Goal: Check status: Check status

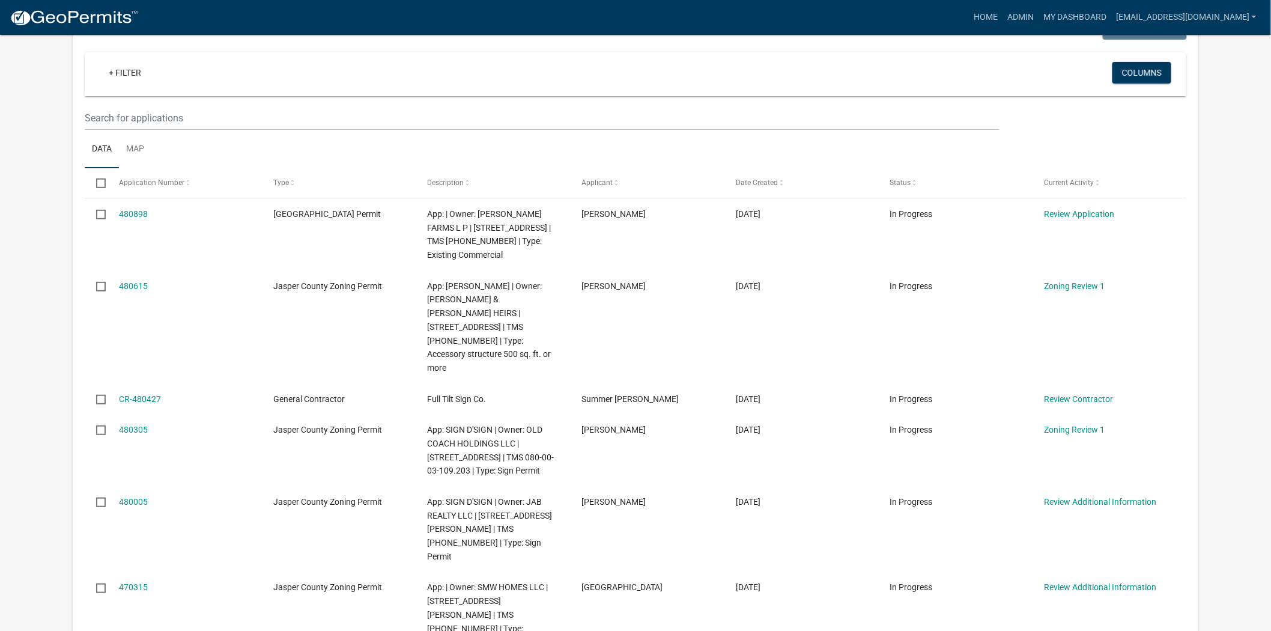
scroll to position [200, 0]
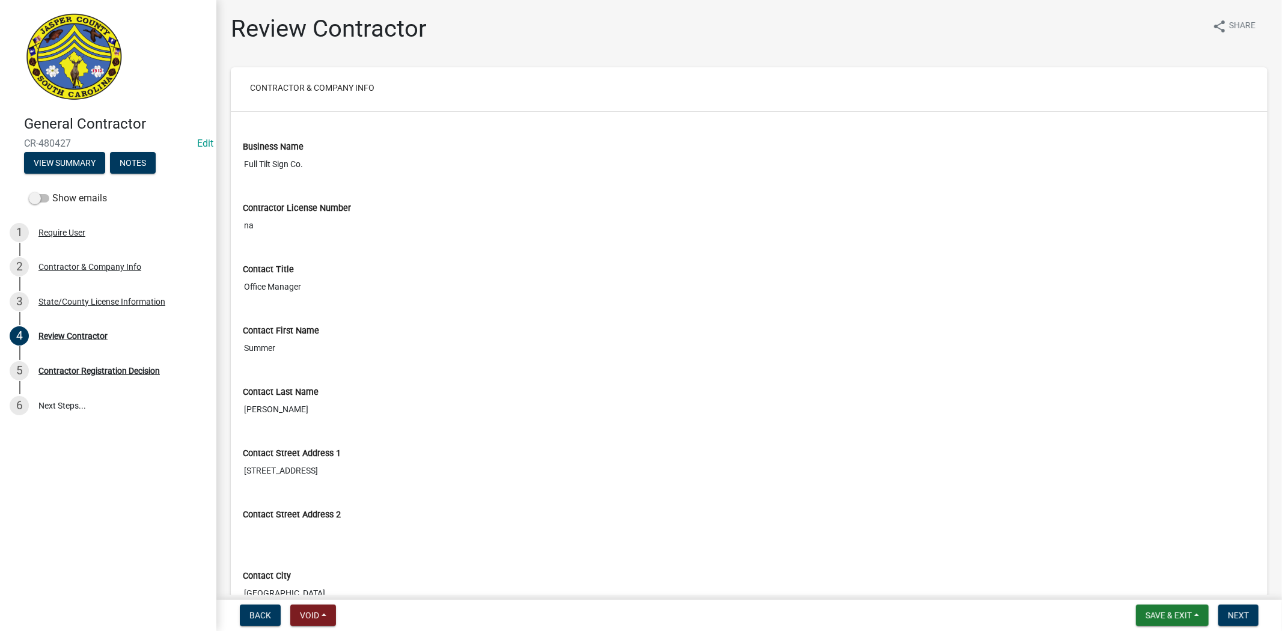
scroll to position [995, 0]
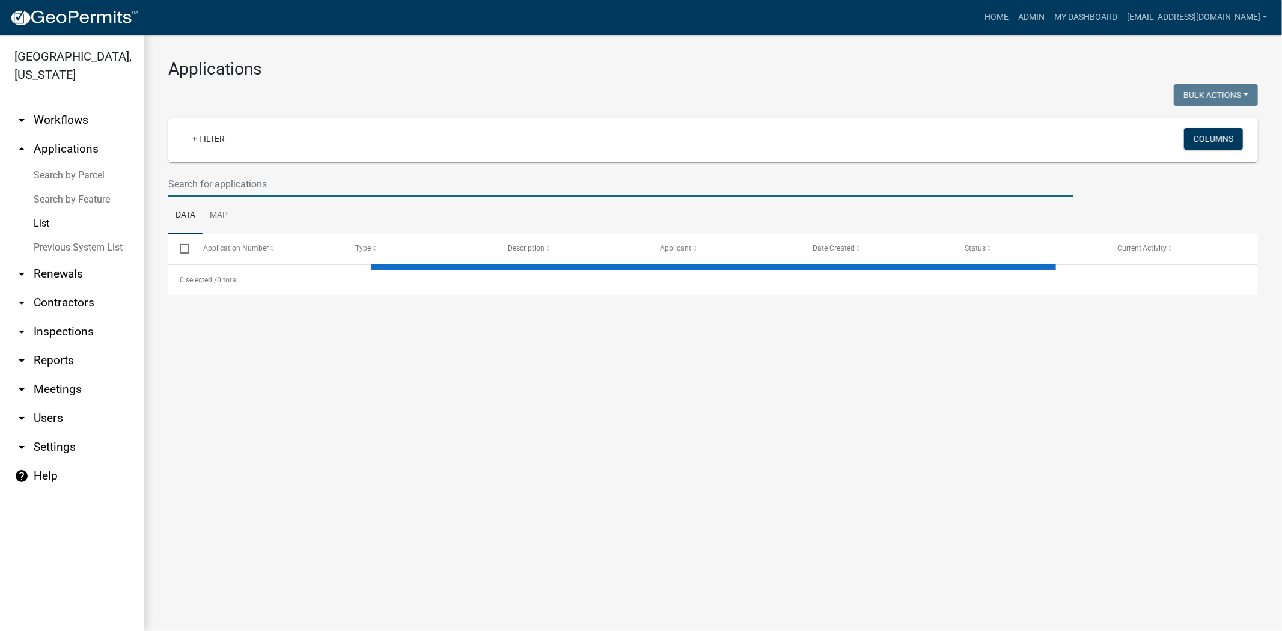
click at [217, 195] on input "text" at bounding box center [620, 184] width 905 height 25
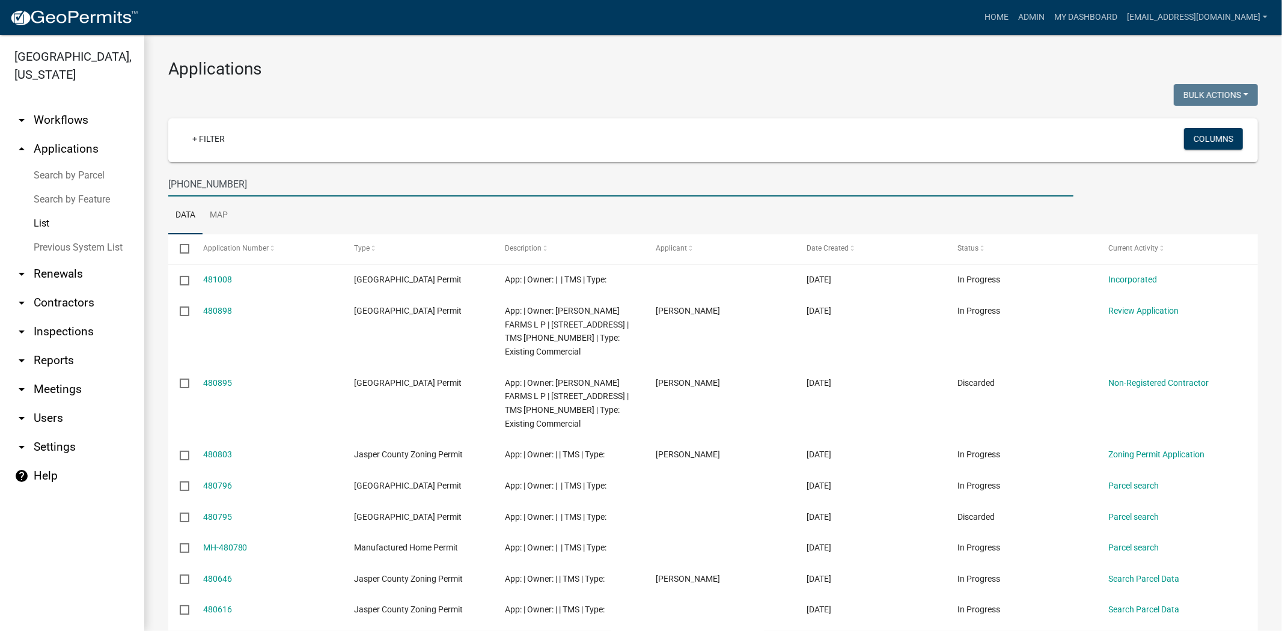
type input "015-00-01-024"
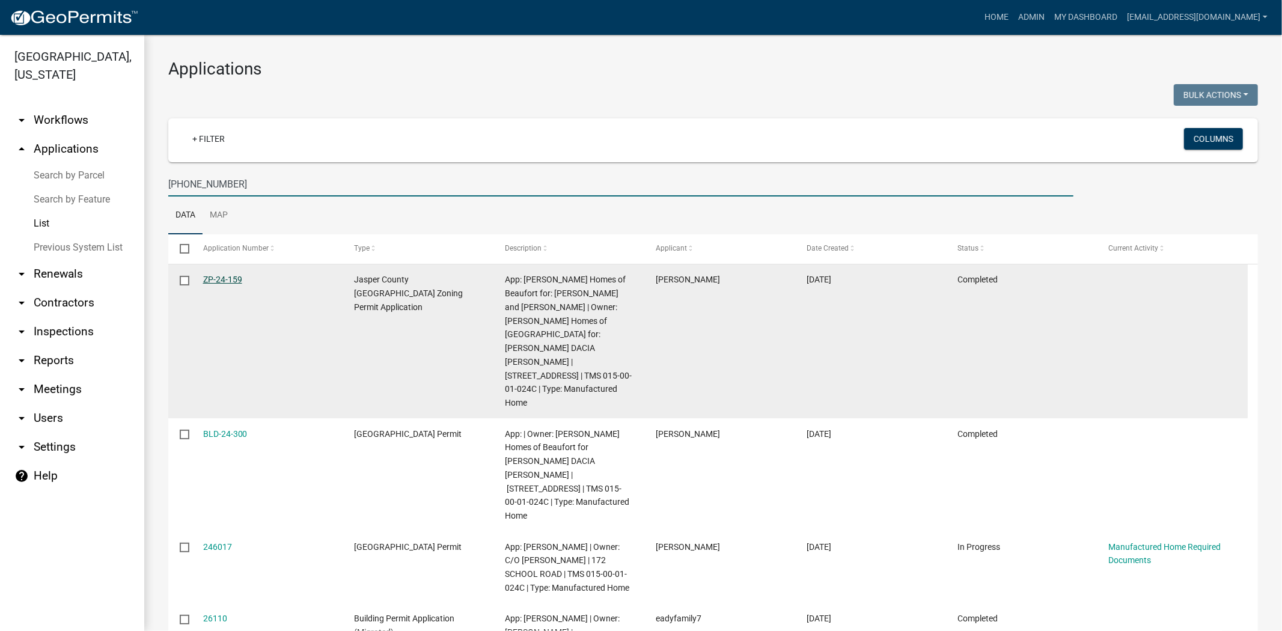
scroll to position [62, 0]
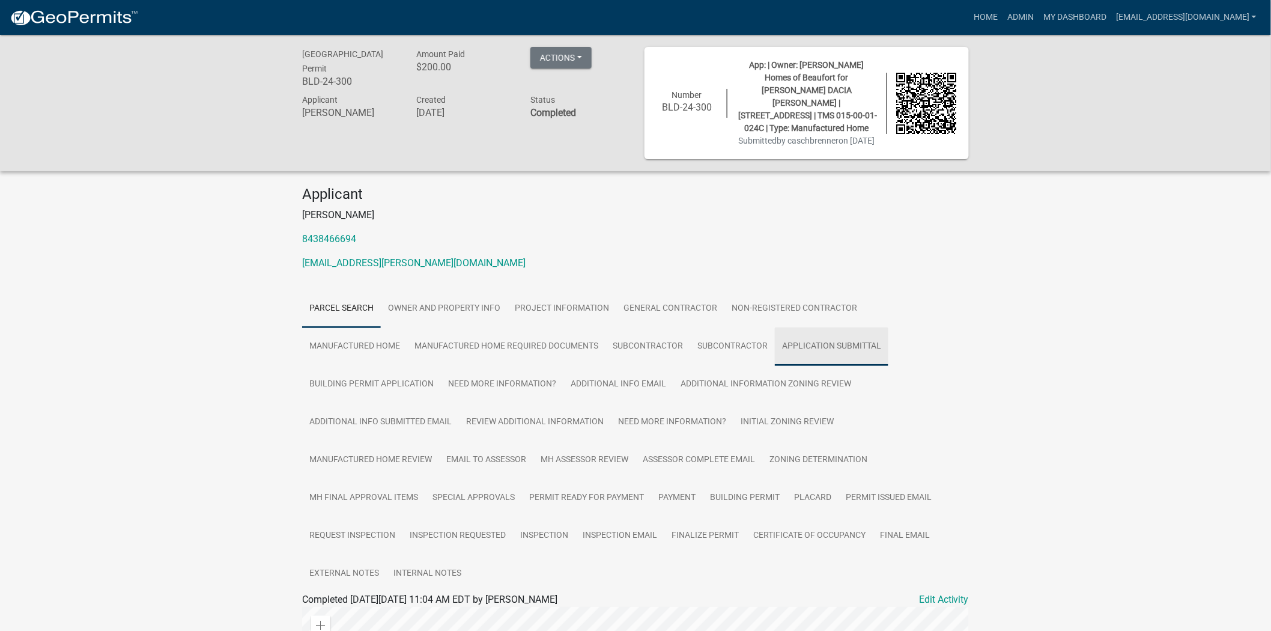
click at [775, 347] on link "Application Submittal" at bounding box center [832, 346] width 114 height 38
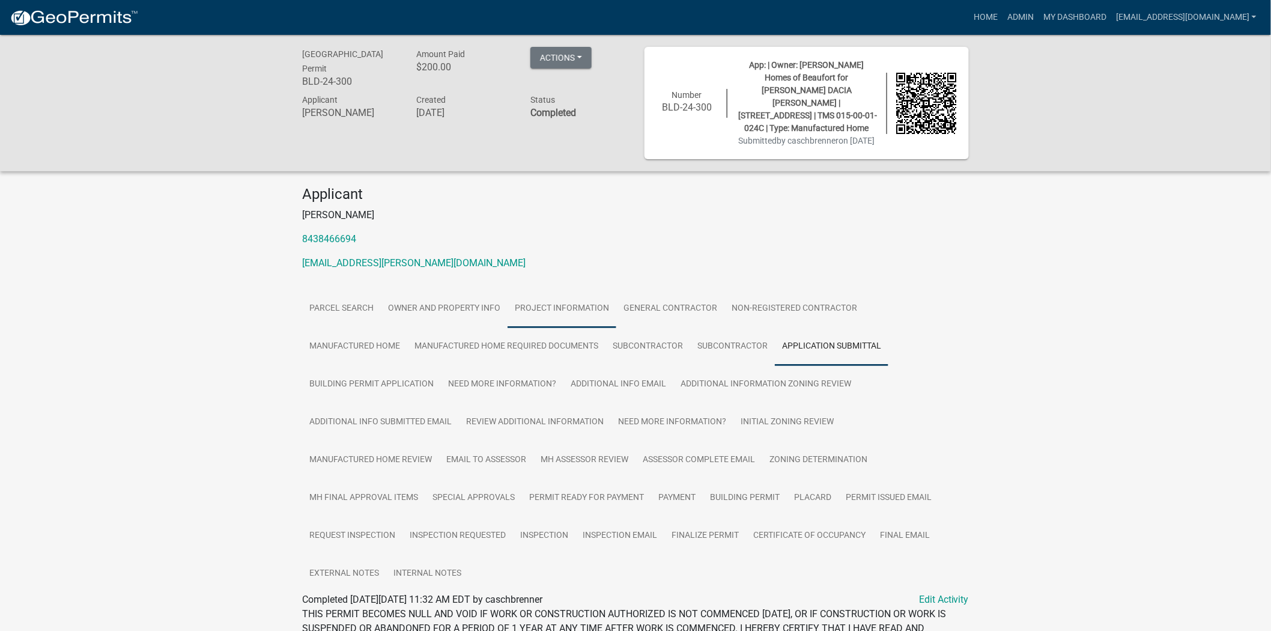
click at [567, 319] on link "Project Information" at bounding box center [562, 309] width 109 height 38
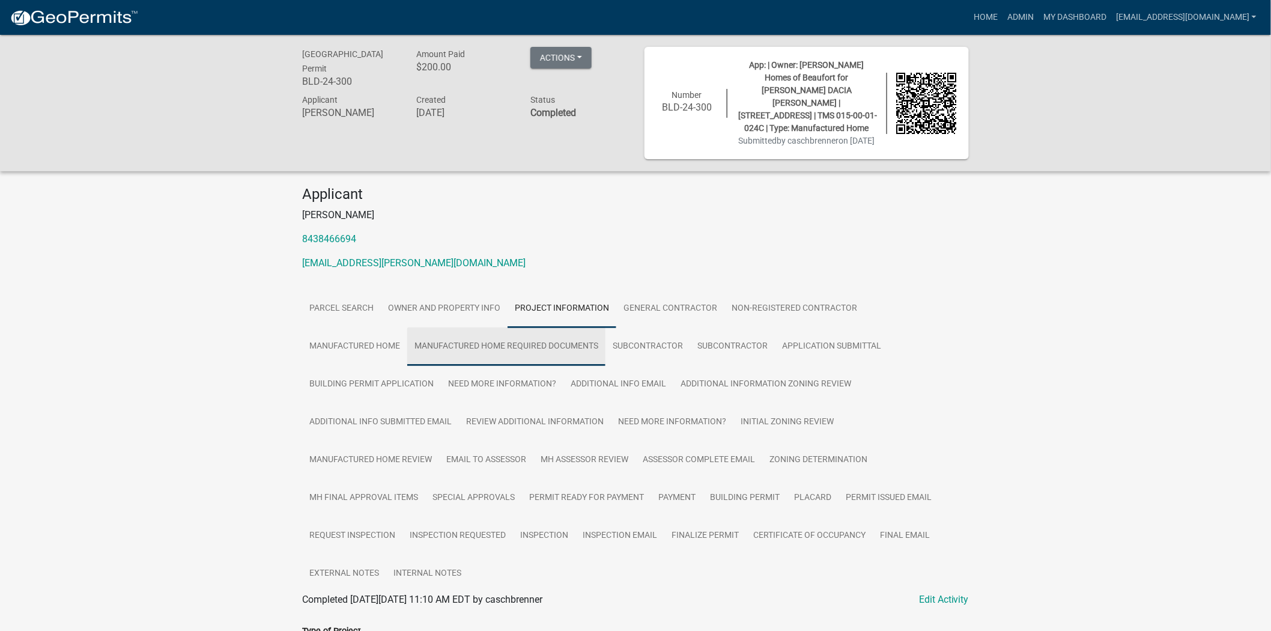
click at [451, 345] on link "Manufactured Home Required Documents" at bounding box center [506, 346] width 198 height 38
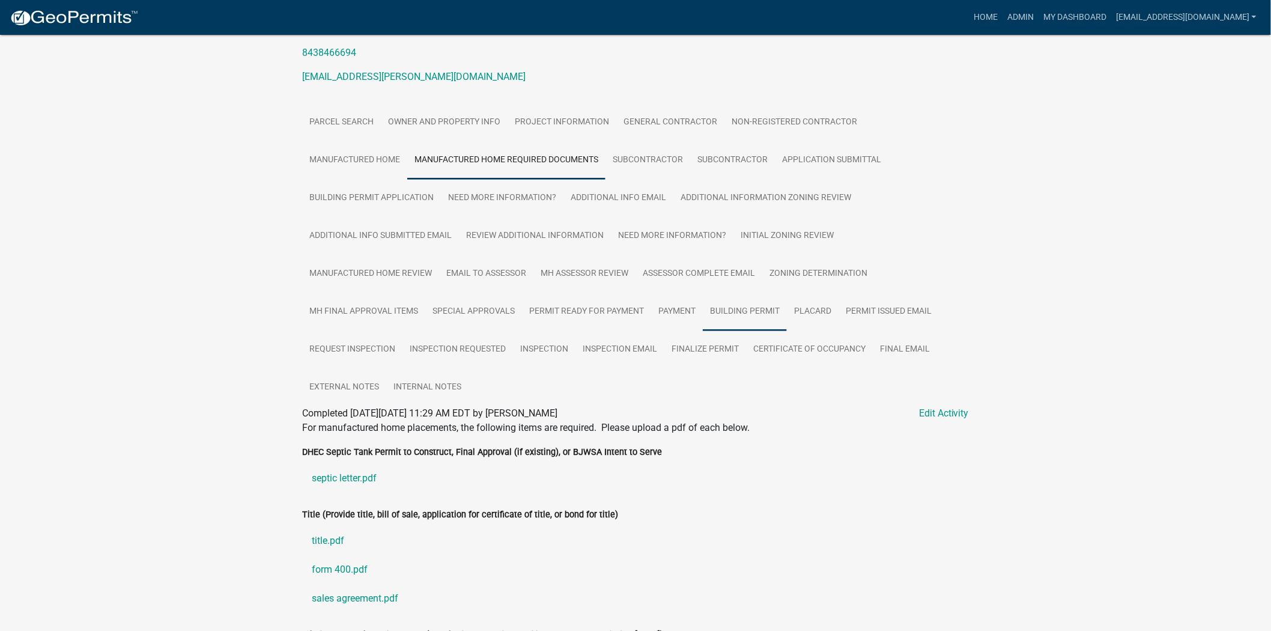
scroll to position [175, 0]
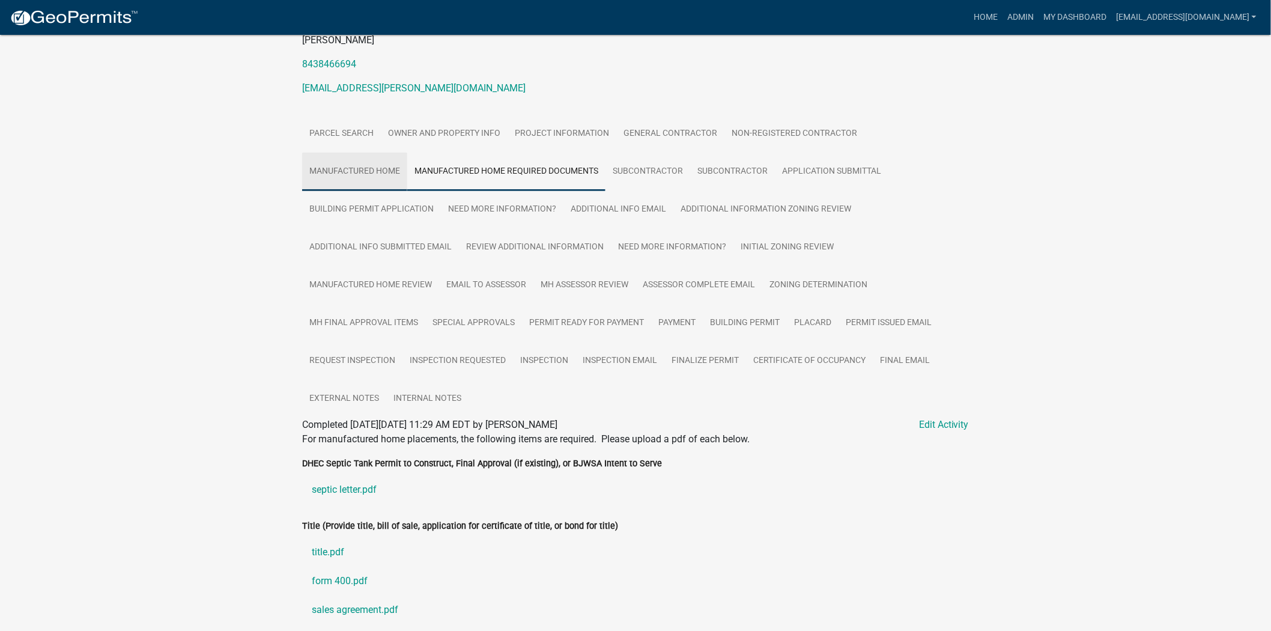
click at [407, 153] on link "Manufactured Home" at bounding box center [354, 172] width 105 height 38
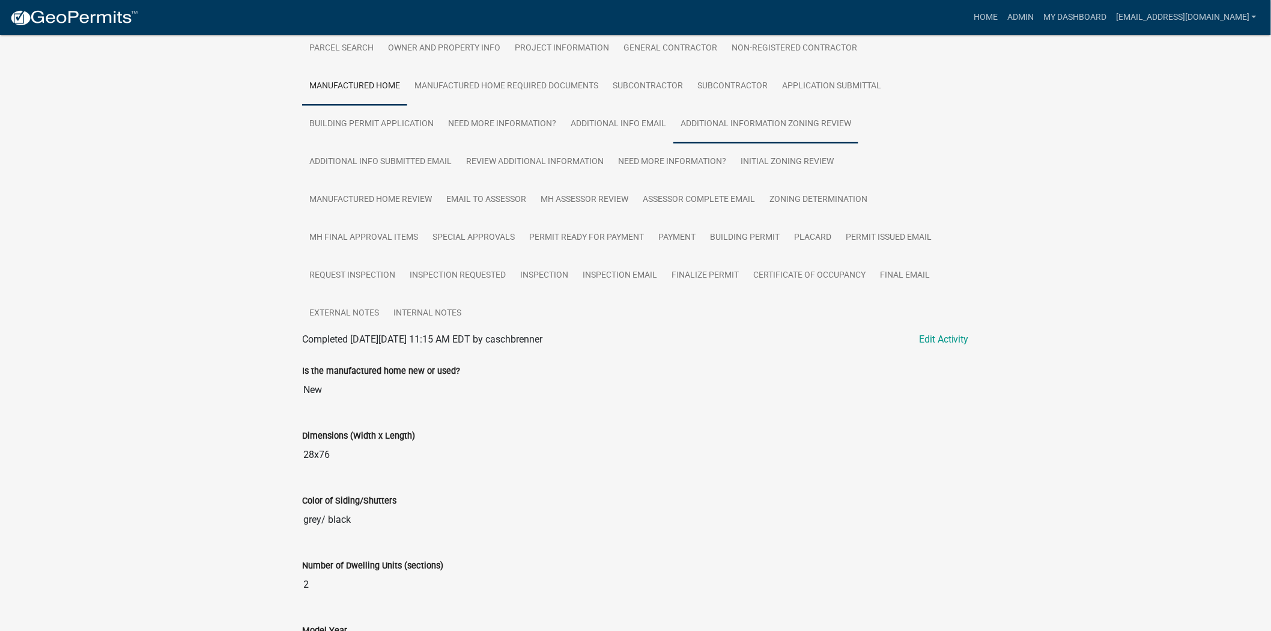
scroll to position [138, 0]
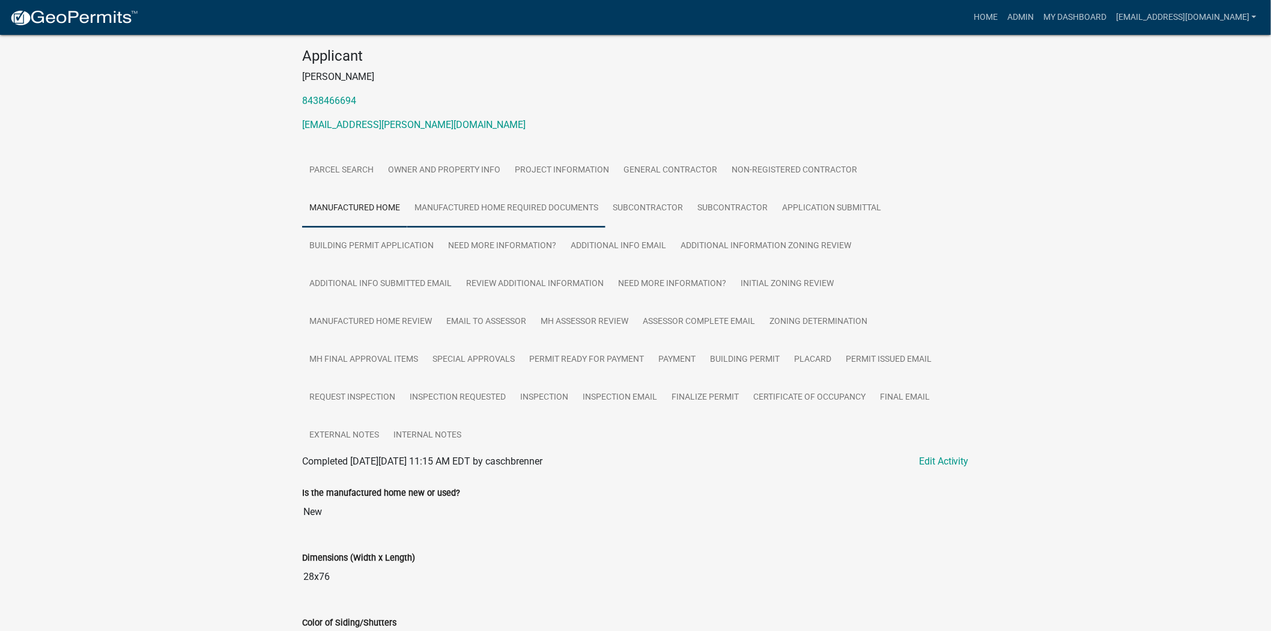
click at [407, 207] on link "Manufactured Home Required Documents" at bounding box center [506, 208] width 198 height 38
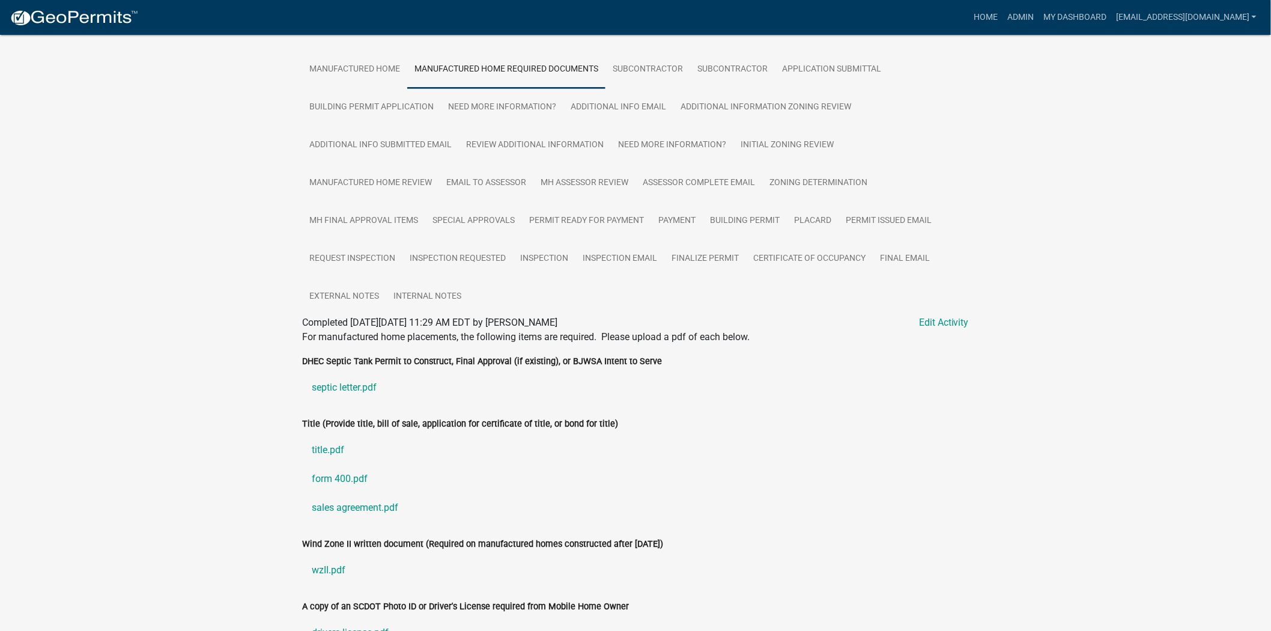
scroll to position [175, 0]
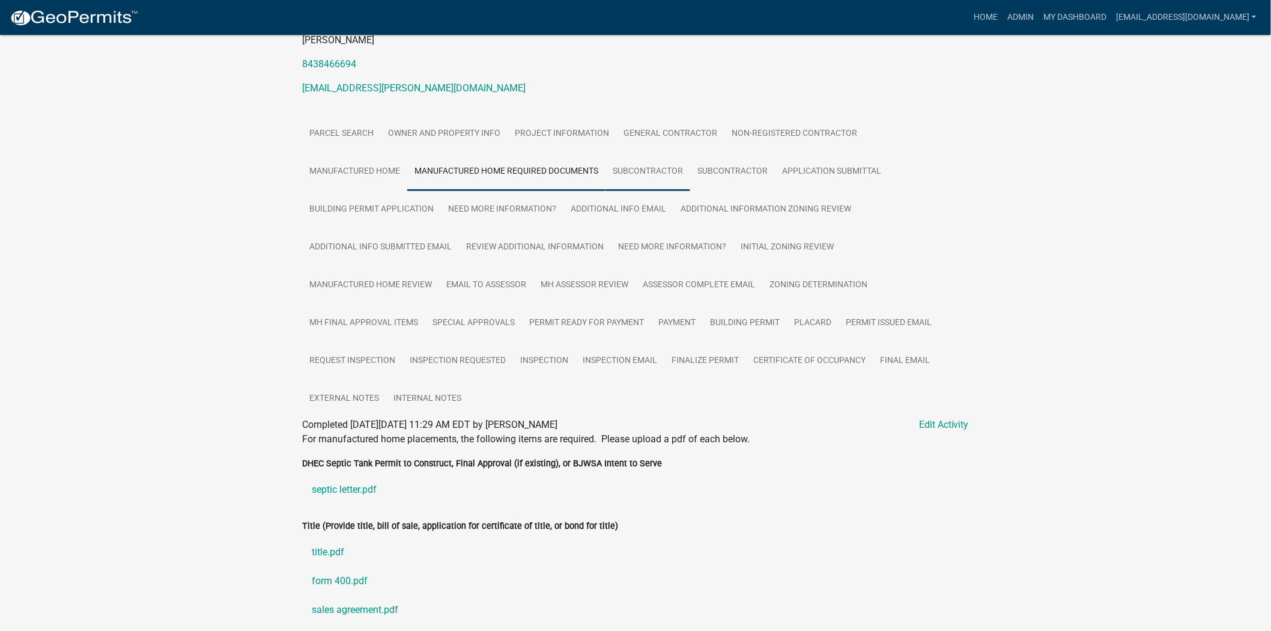
click at [606, 169] on link "Subcontractor" at bounding box center [648, 172] width 85 height 38
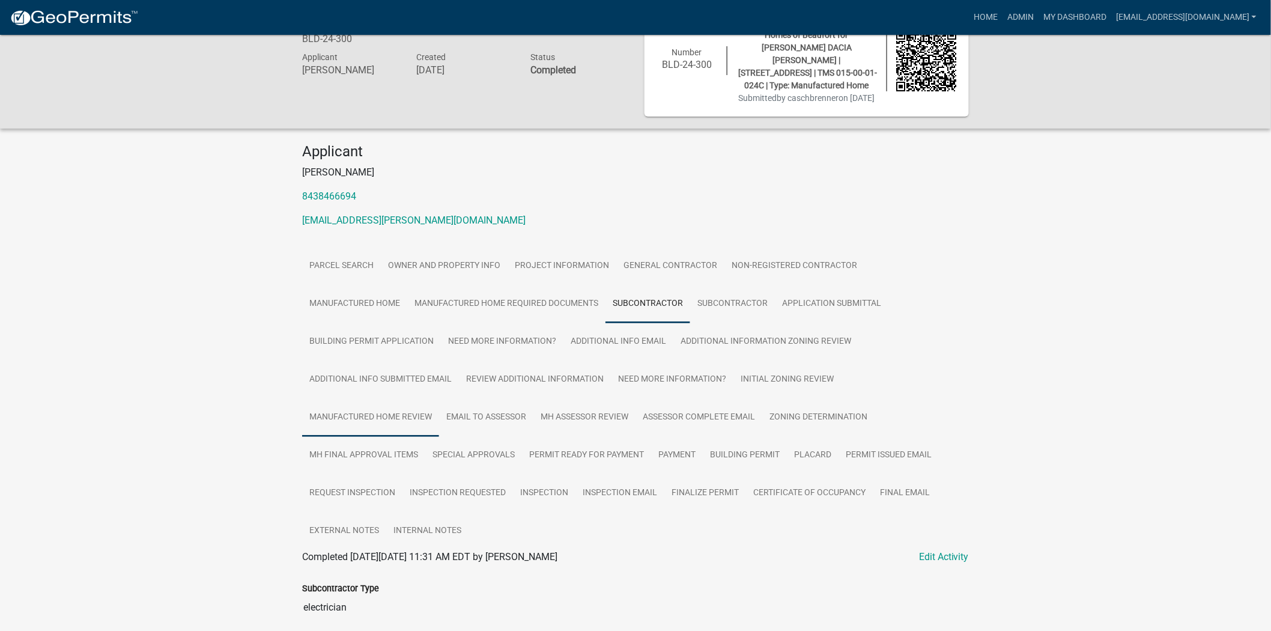
scroll to position [0, 0]
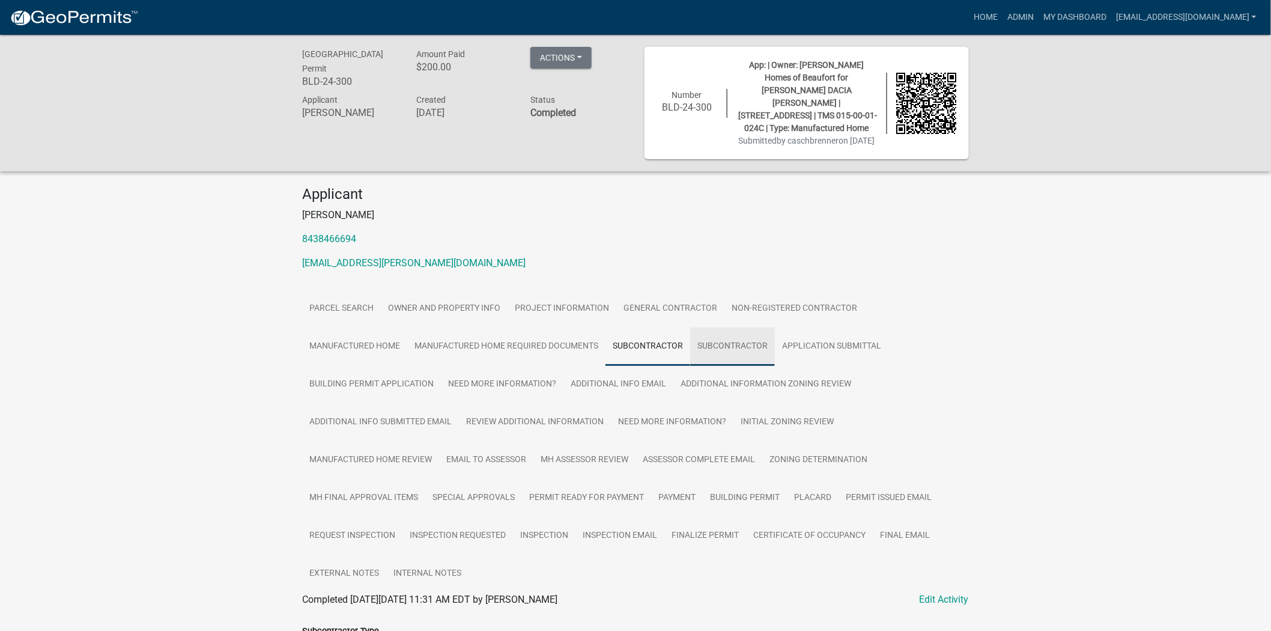
click at [690, 350] on link "Subcontractor" at bounding box center [732, 346] width 85 height 38
click at [437, 352] on link "Manufactured Home Required Documents" at bounding box center [506, 346] width 198 height 38
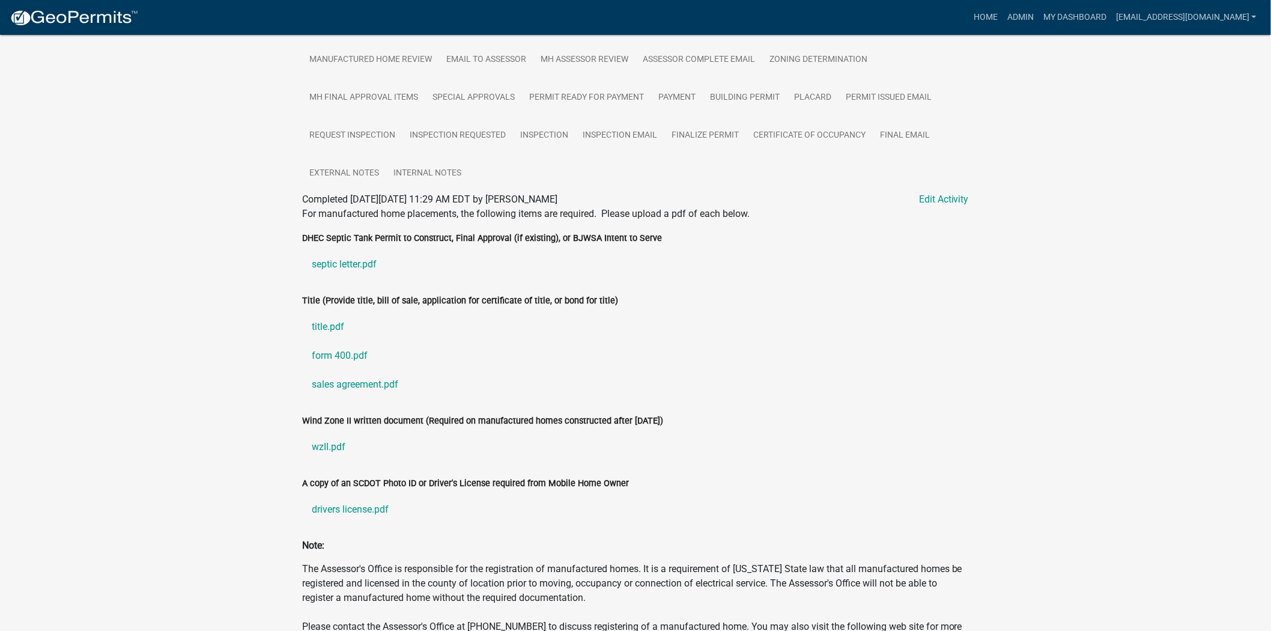
scroll to position [442, 0]
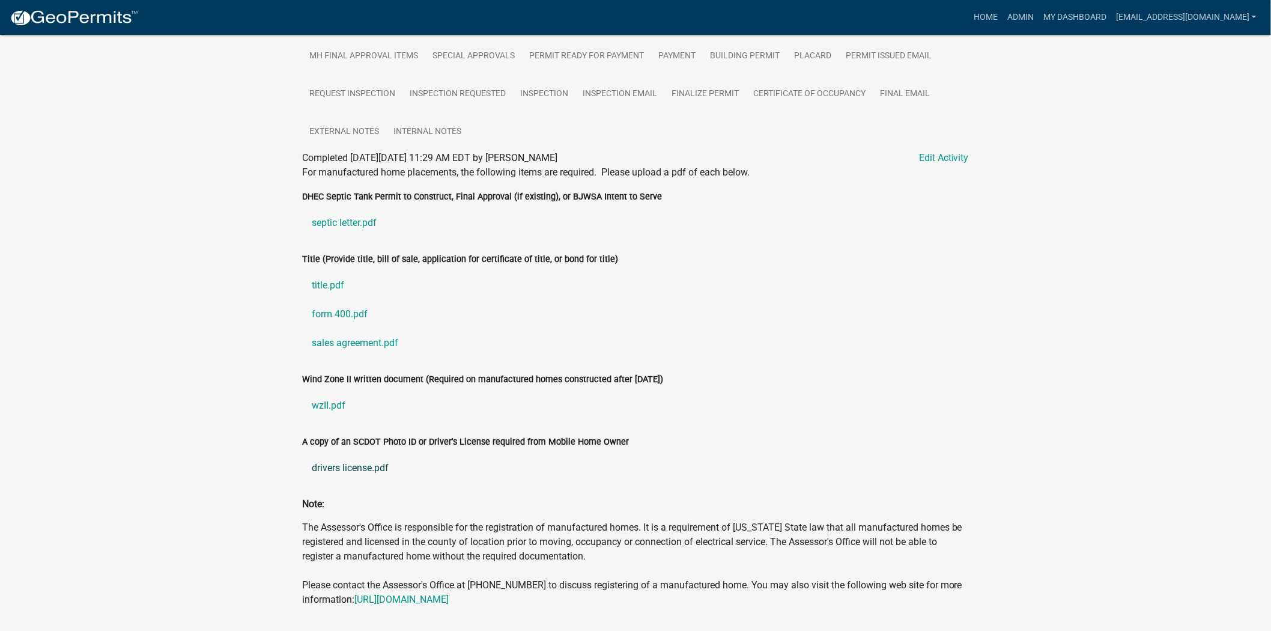
click at [369, 454] on link "drivers license.pdf" at bounding box center [635, 468] width 667 height 29
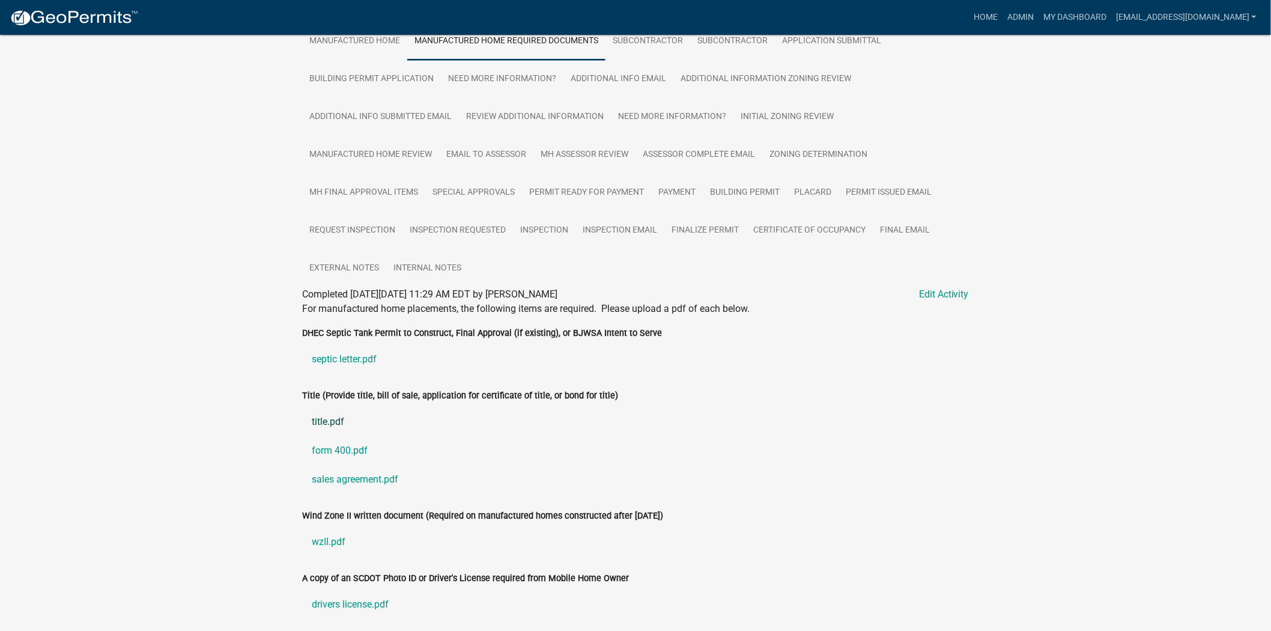
scroll to position [308, 0]
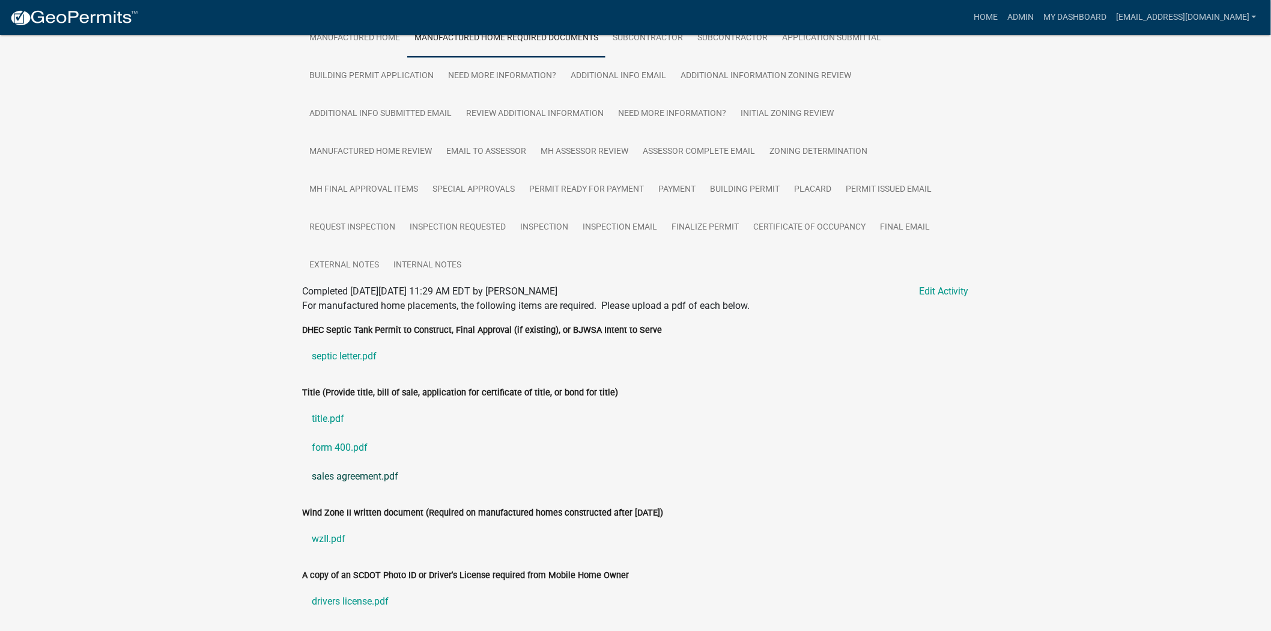
click at [370, 462] on link "sales agreement.pdf" at bounding box center [635, 476] width 667 height 29
click at [359, 433] on link "form 400.pdf" at bounding box center [635, 447] width 667 height 29
click at [335, 404] on link "title.pdf" at bounding box center [635, 418] width 667 height 29
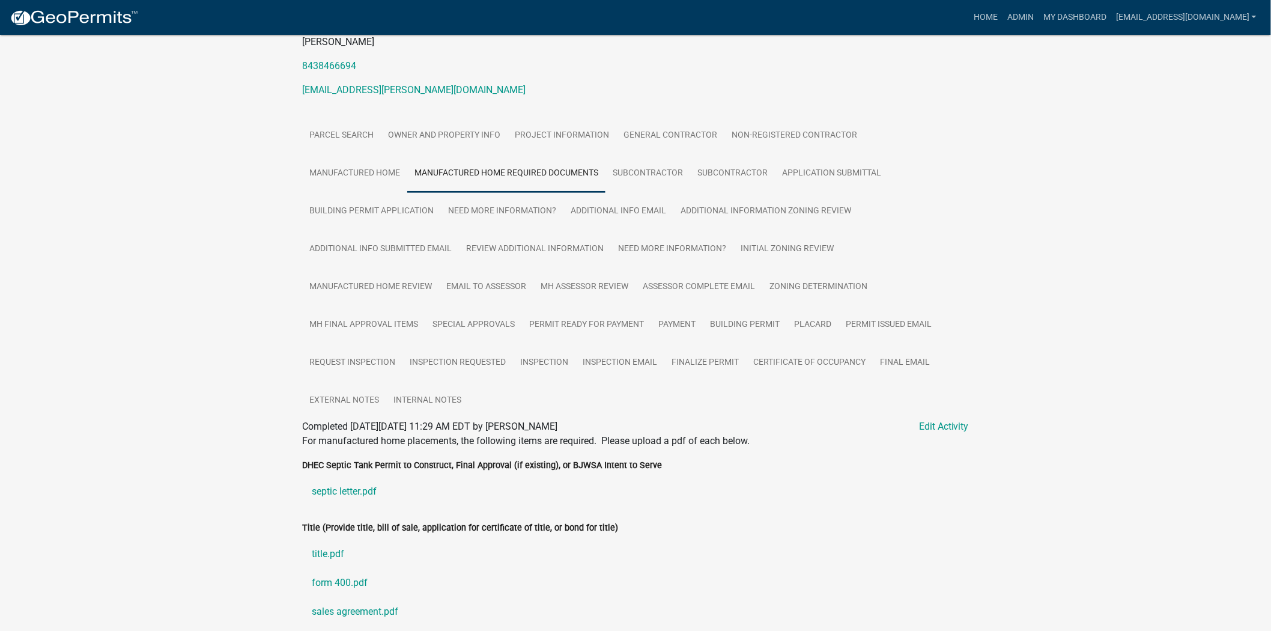
scroll to position [133, 0]
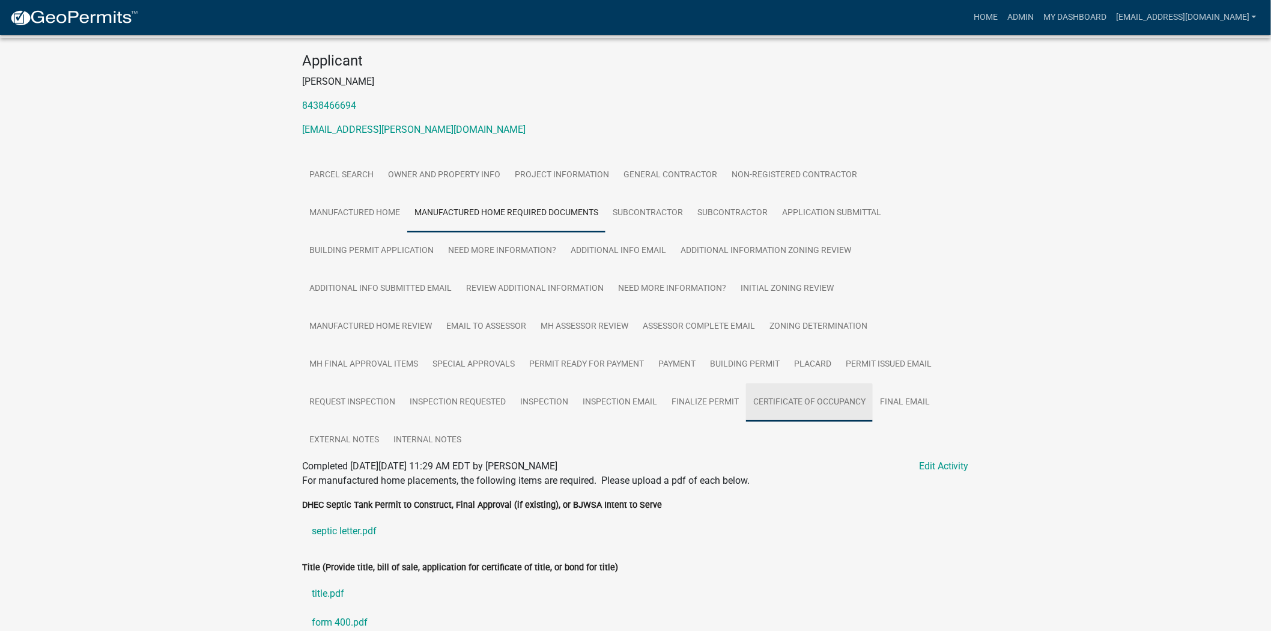
click at [746, 405] on link "Certificate of Occupancy" at bounding box center [809, 402] width 127 height 38
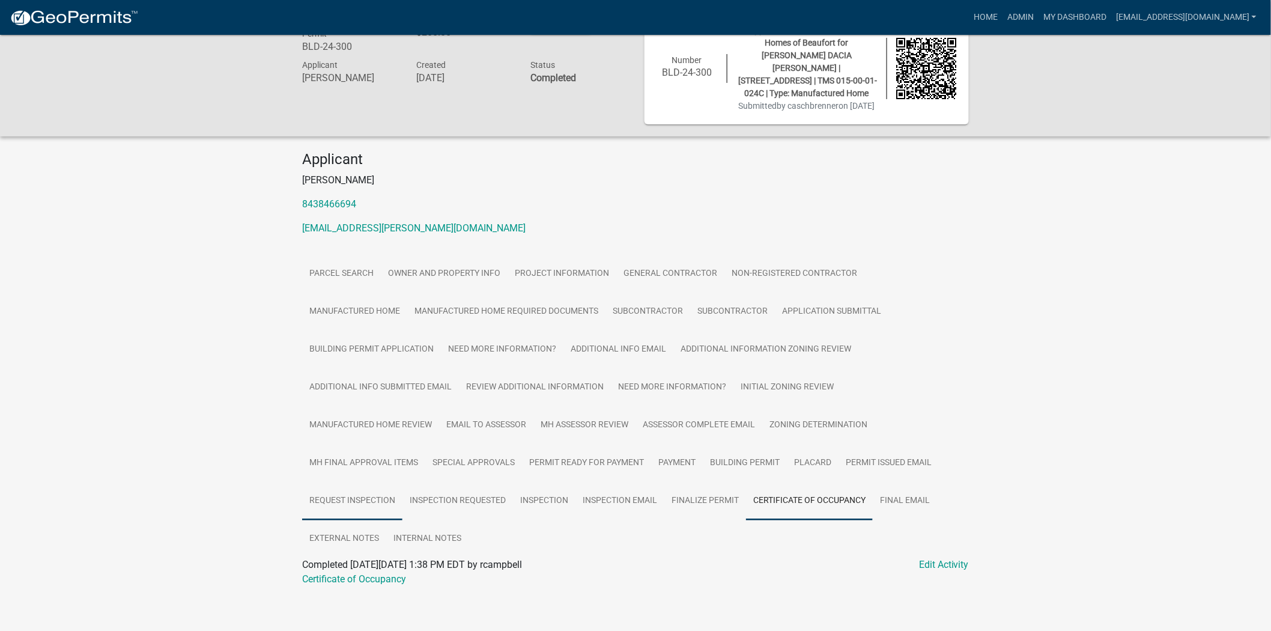
click at [403, 482] on link "Request Inspection" at bounding box center [352, 501] width 100 height 38
click at [439, 406] on link "Manufactured Home Review" at bounding box center [370, 425] width 137 height 38
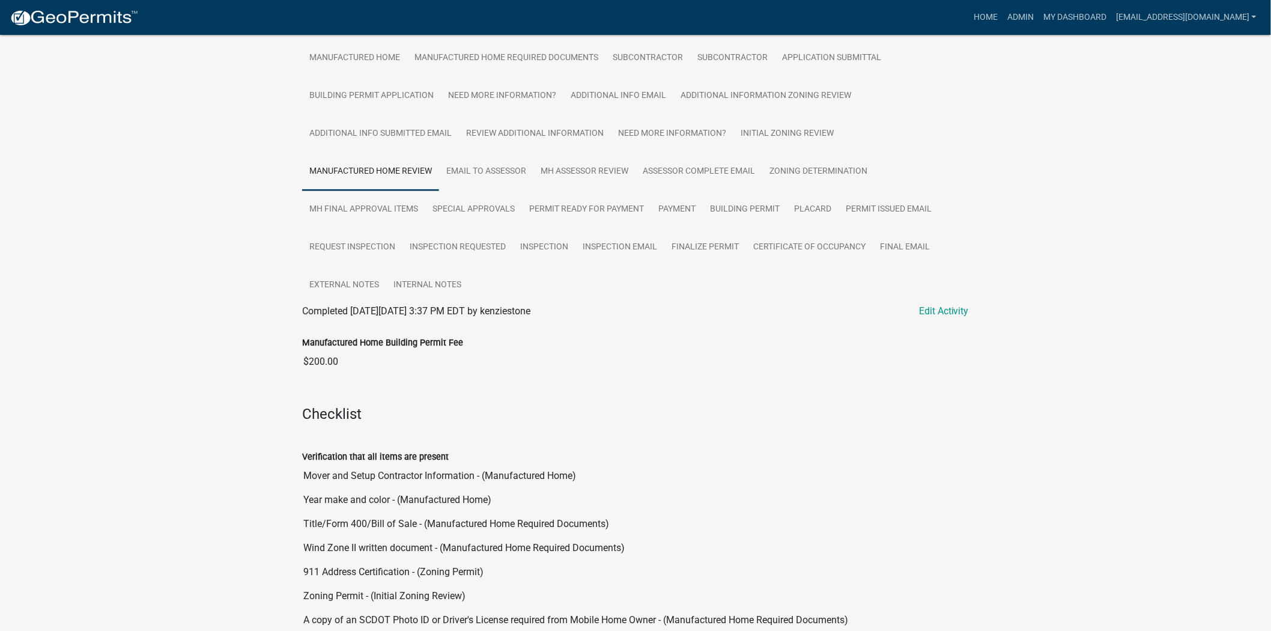
scroll to position [252, 0]
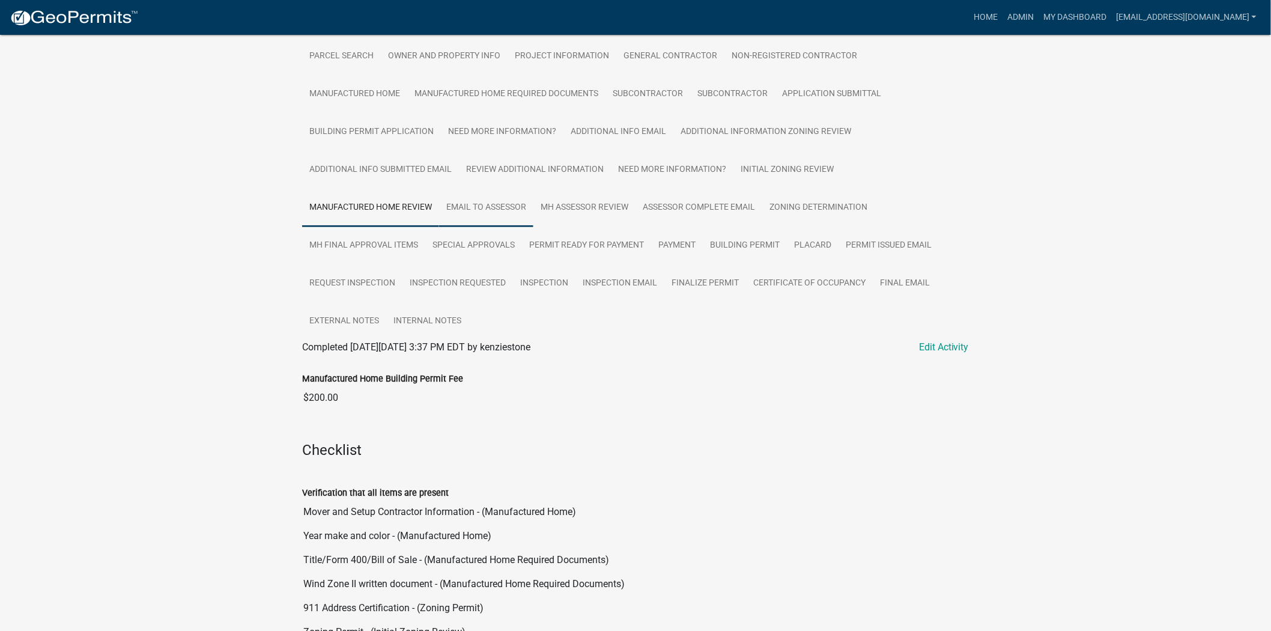
click at [534, 189] on link "Email to Assessor" at bounding box center [486, 208] width 94 height 38
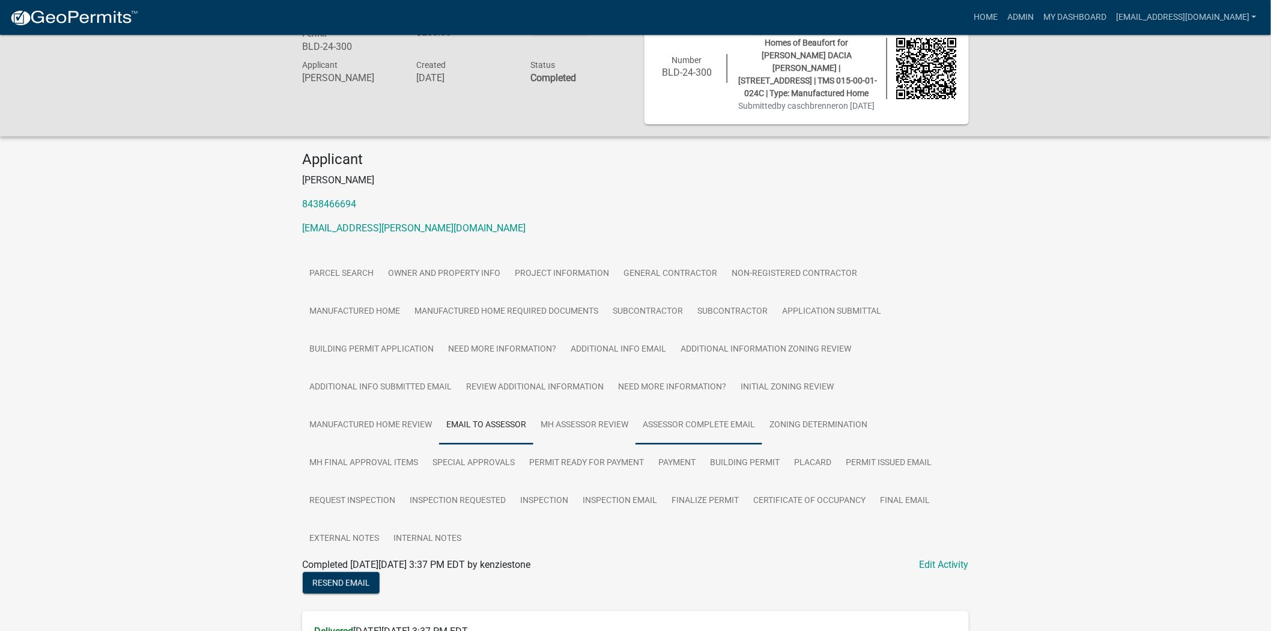
click at [636, 429] on link "Assessor Complete Email" at bounding box center [699, 425] width 127 height 38
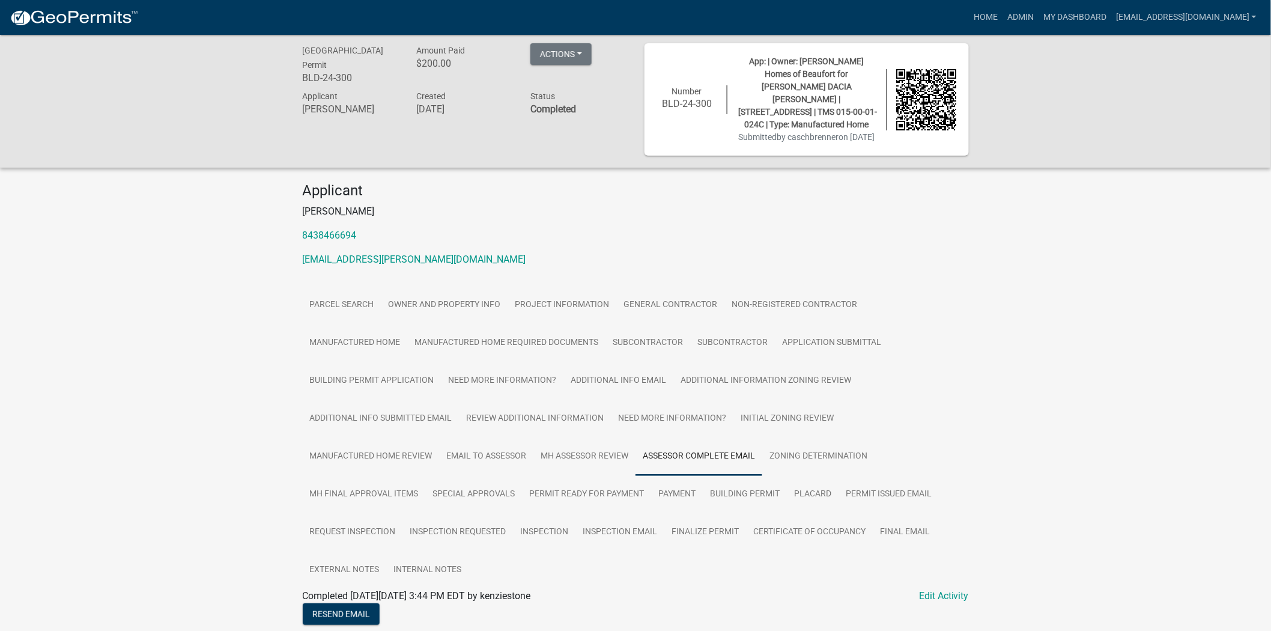
scroll to position [0, 0]
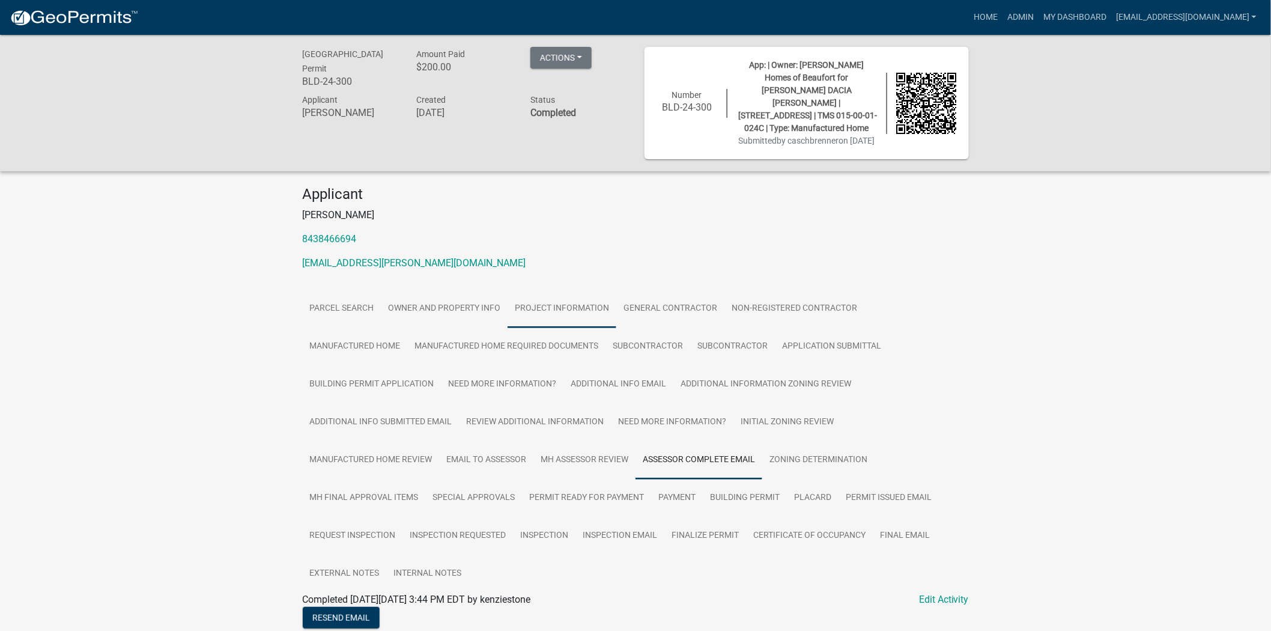
click at [540, 305] on link "Project Information" at bounding box center [562, 309] width 109 height 38
click at [427, 297] on link "Owner and Property Info" at bounding box center [444, 309] width 127 height 38
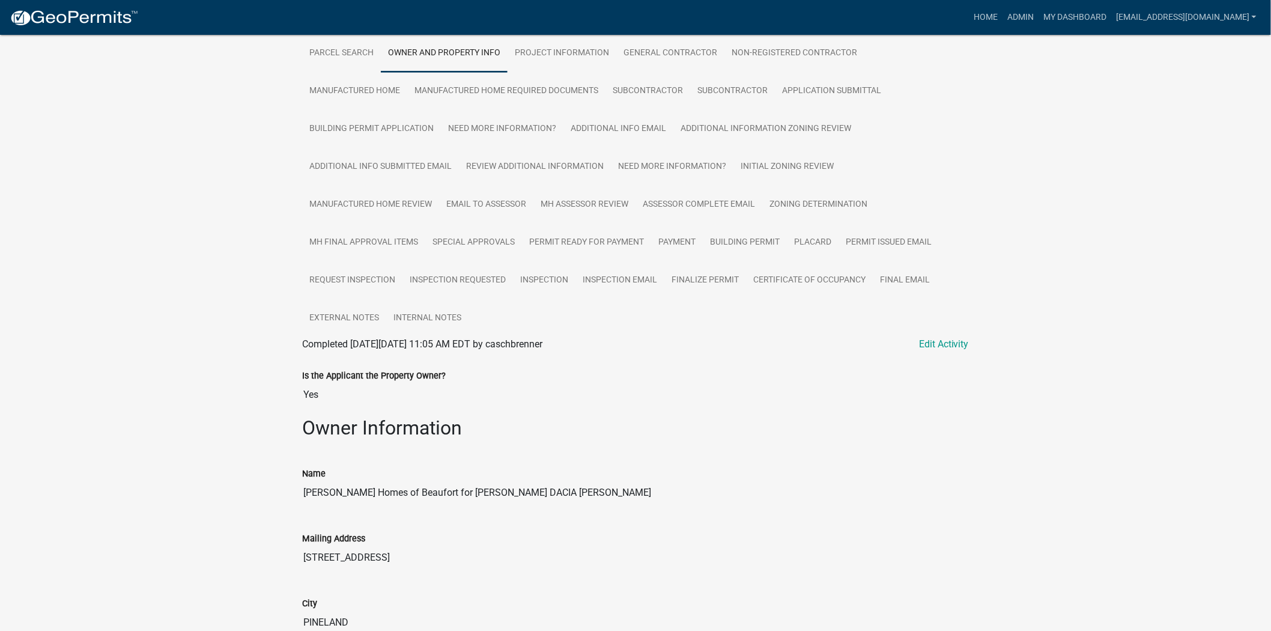
scroll to position [92, 0]
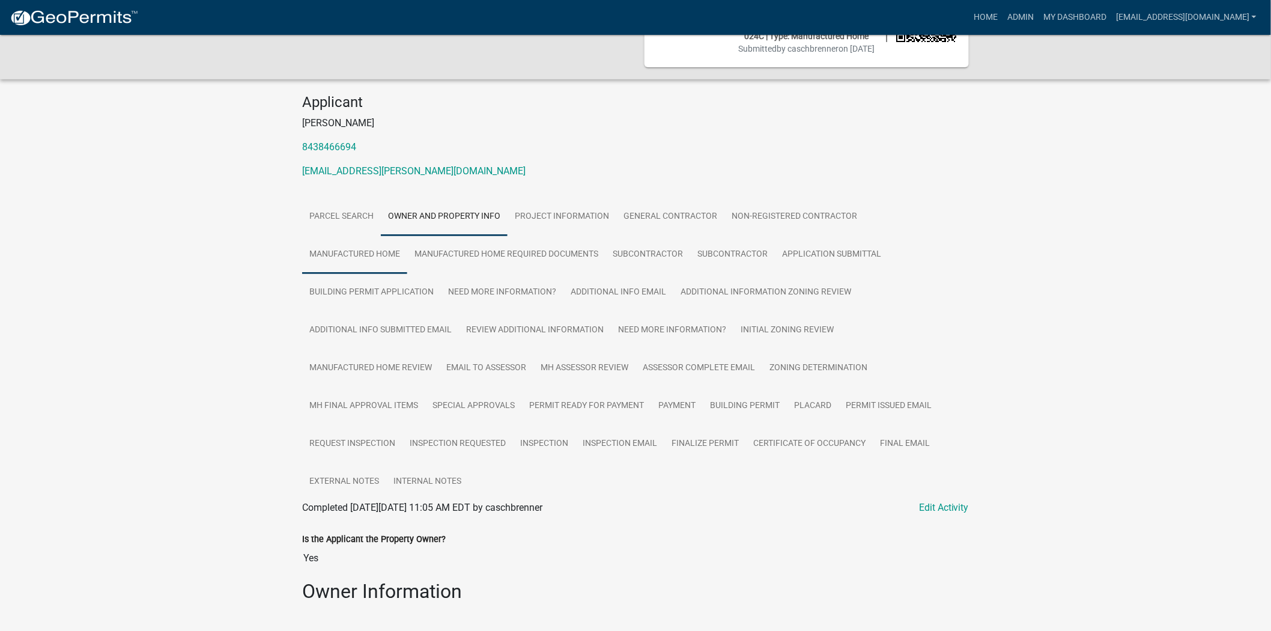
click at [407, 236] on link "Manufactured Home" at bounding box center [354, 255] width 105 height 38
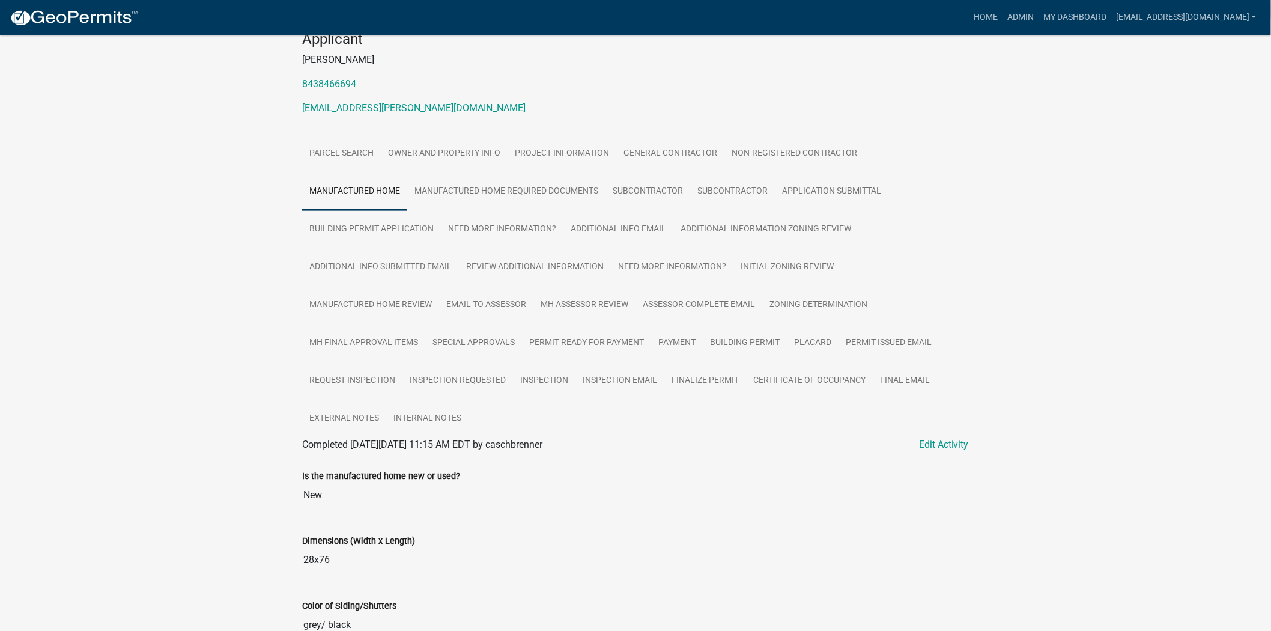
scroll to position [138, 0]
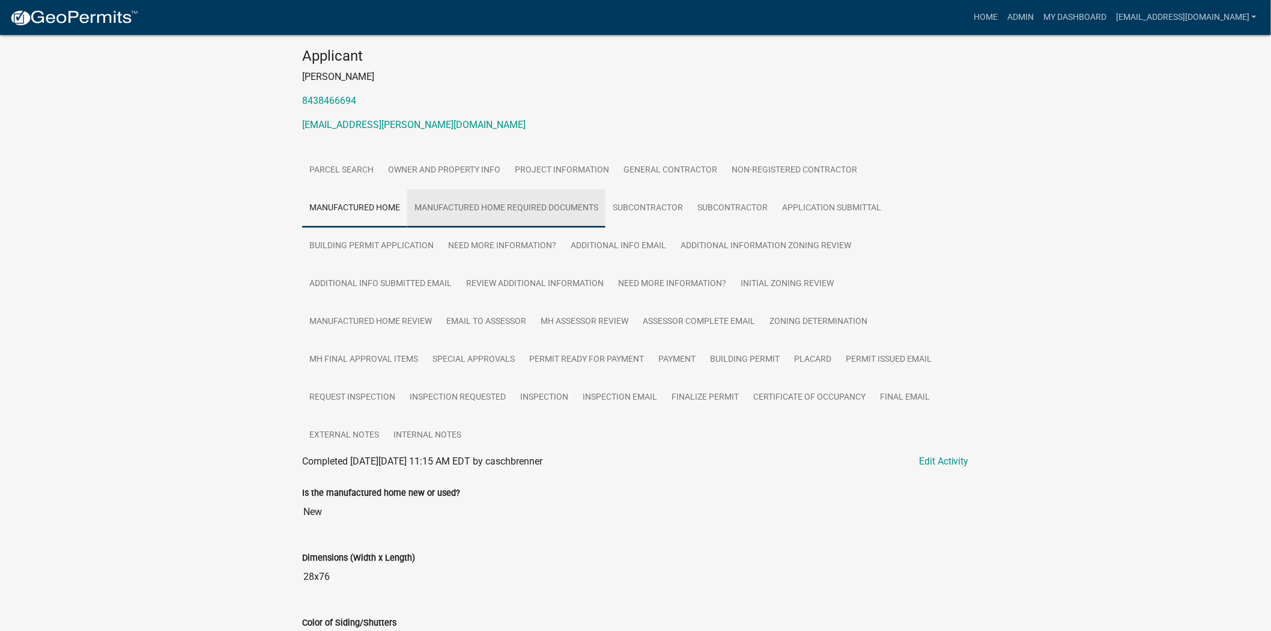
click at [459, 207] on link "Manufactured Home Required Documents" at bounding box center [506, 208] width 198 height 38
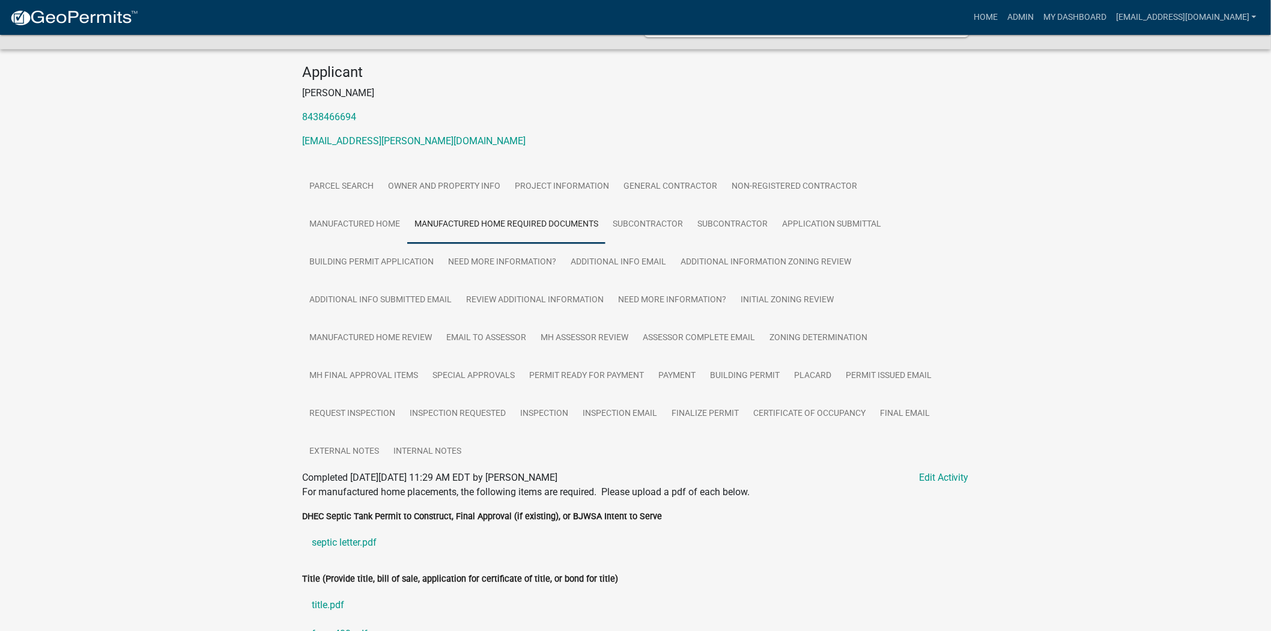
scroll to position [41, 0]
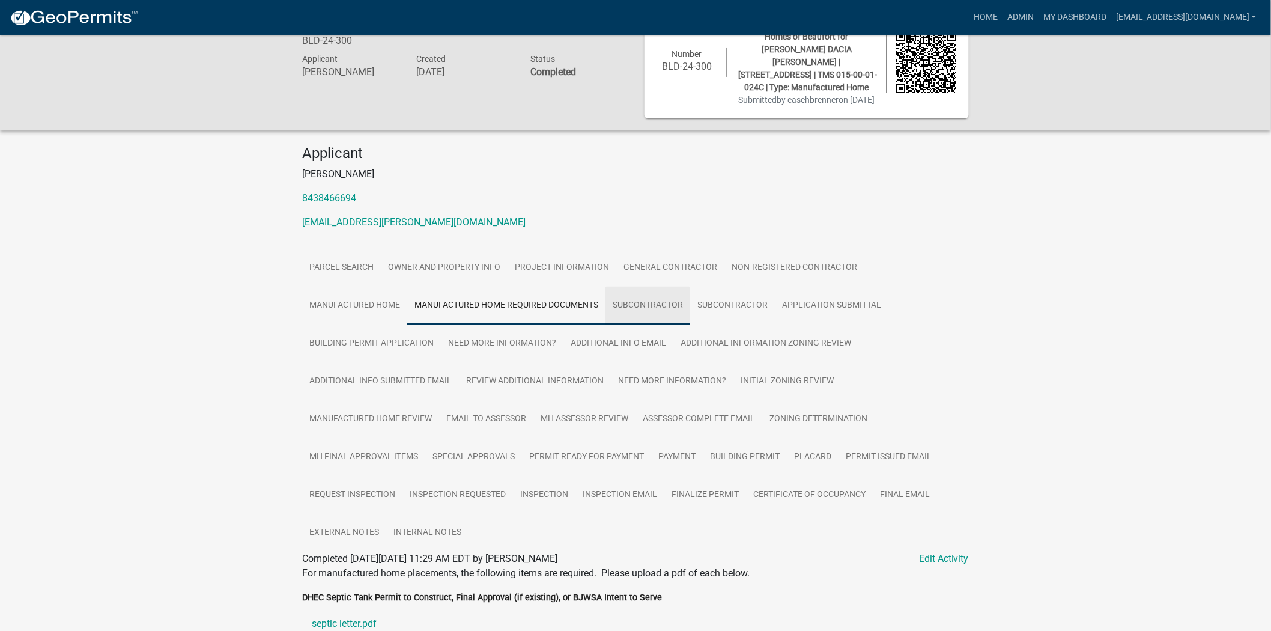
click at [606, 308] on link "Subcontractor" at bounding box center [648, 306] width 85 height 38
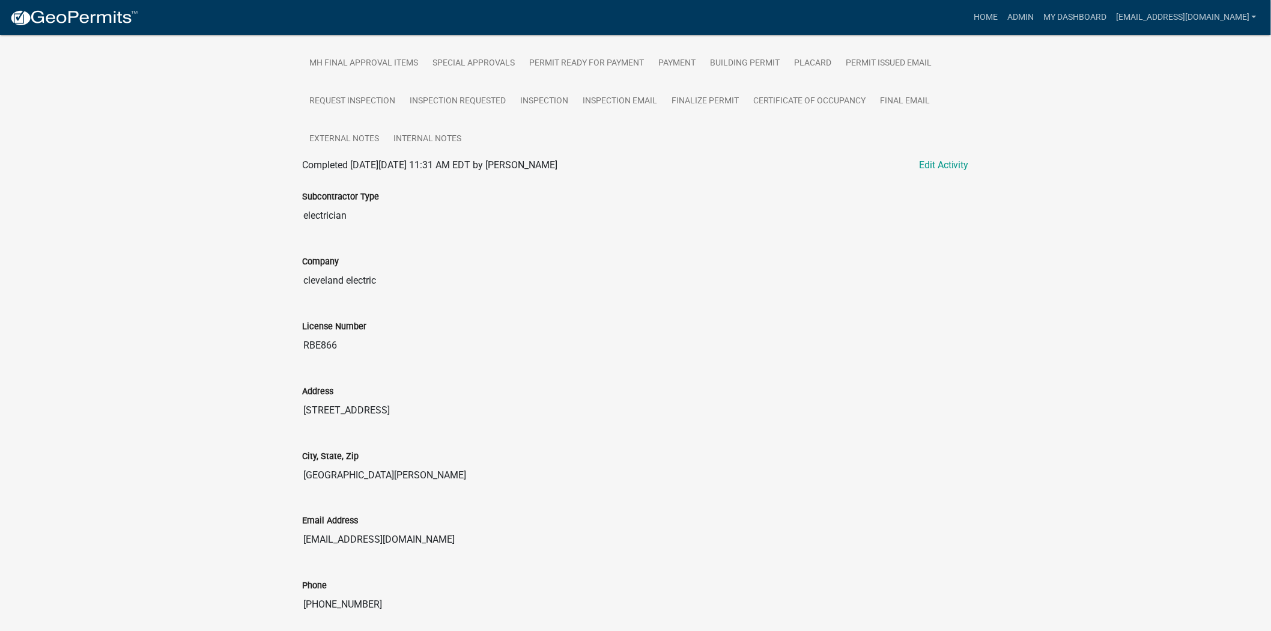
scroll to position [243, 0]
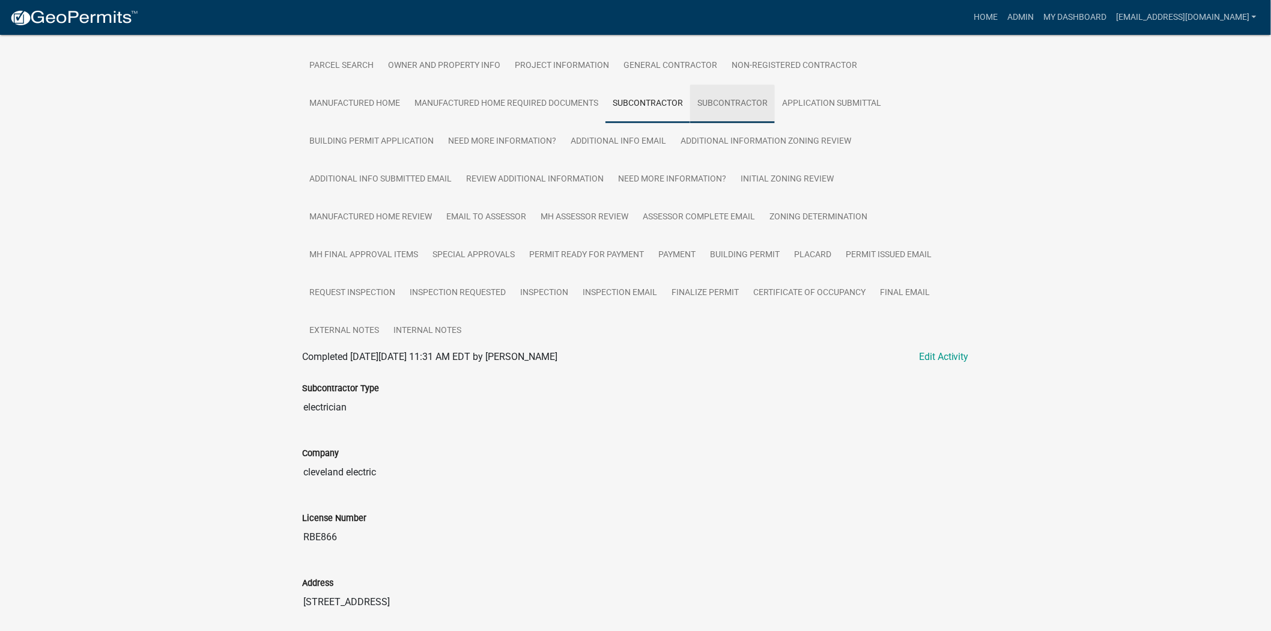
click at [690, 106] on link "Subcontractor" at bounding box center [732, 104] width 85 height 38
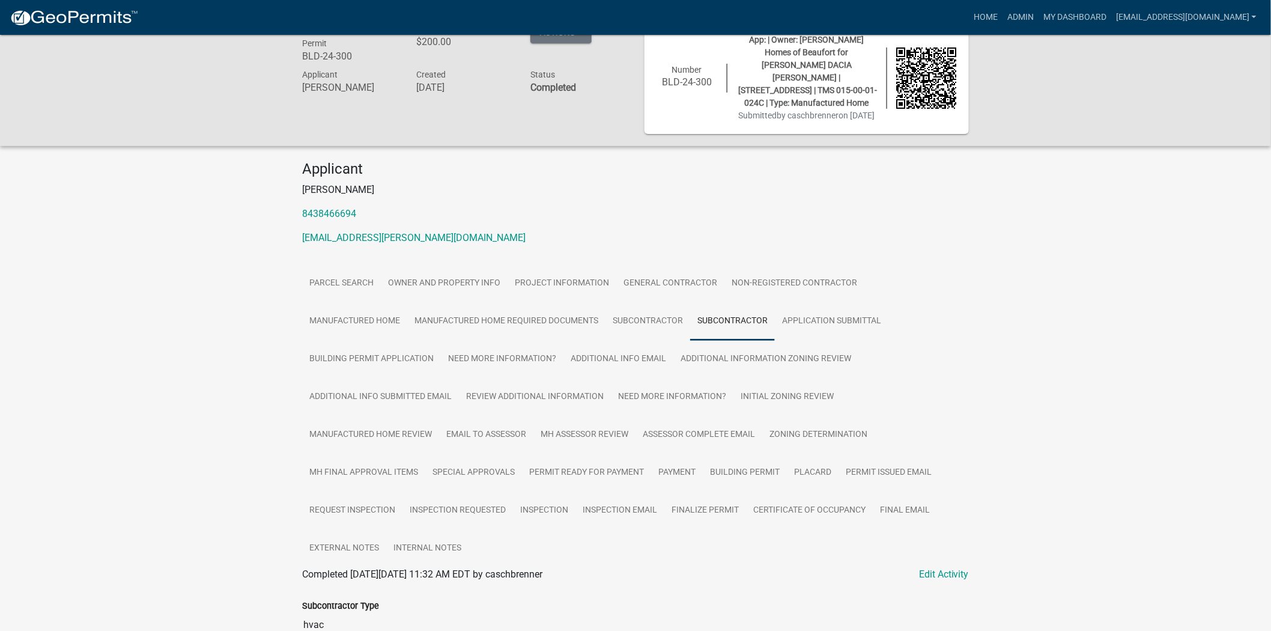
scroll to position [0, 0]
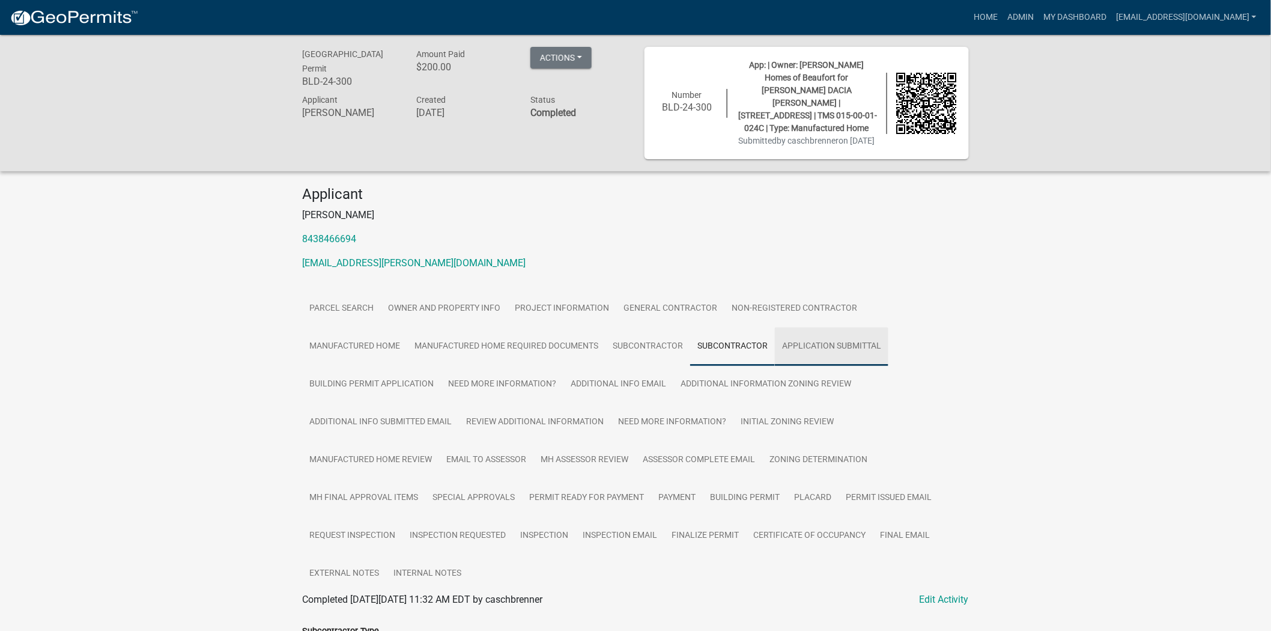
click at [775, 346] on link "Application Submittal" at bounding box center [832, 346] width 114 height 38
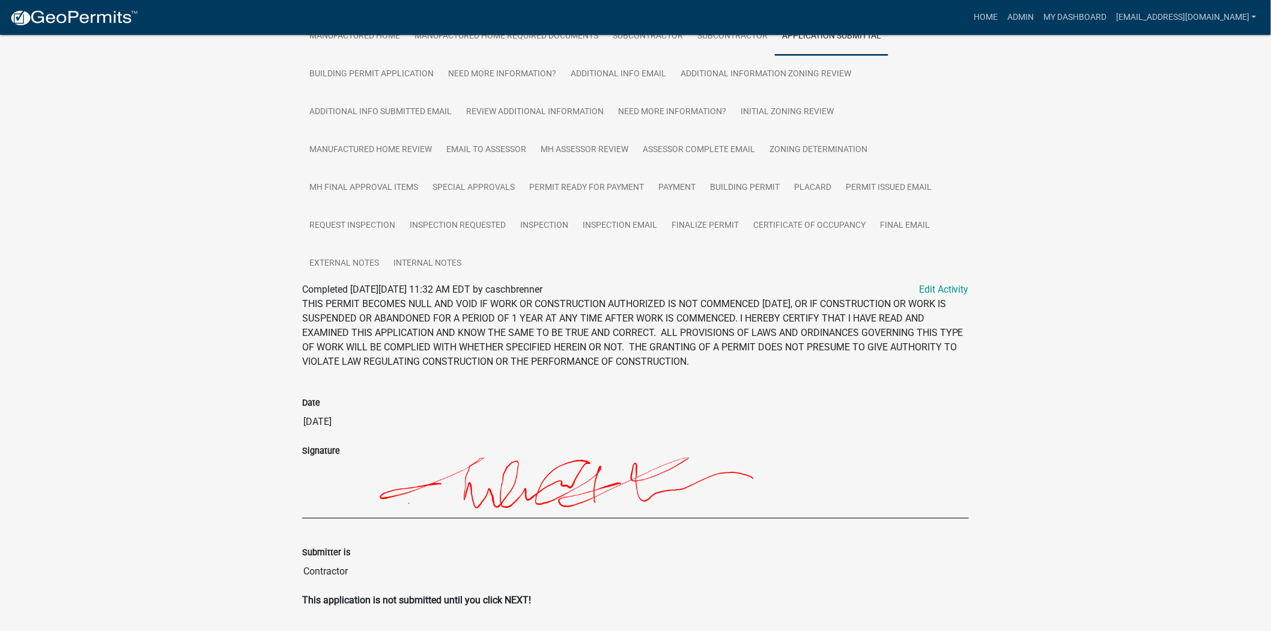
scroll to position [243, 0]
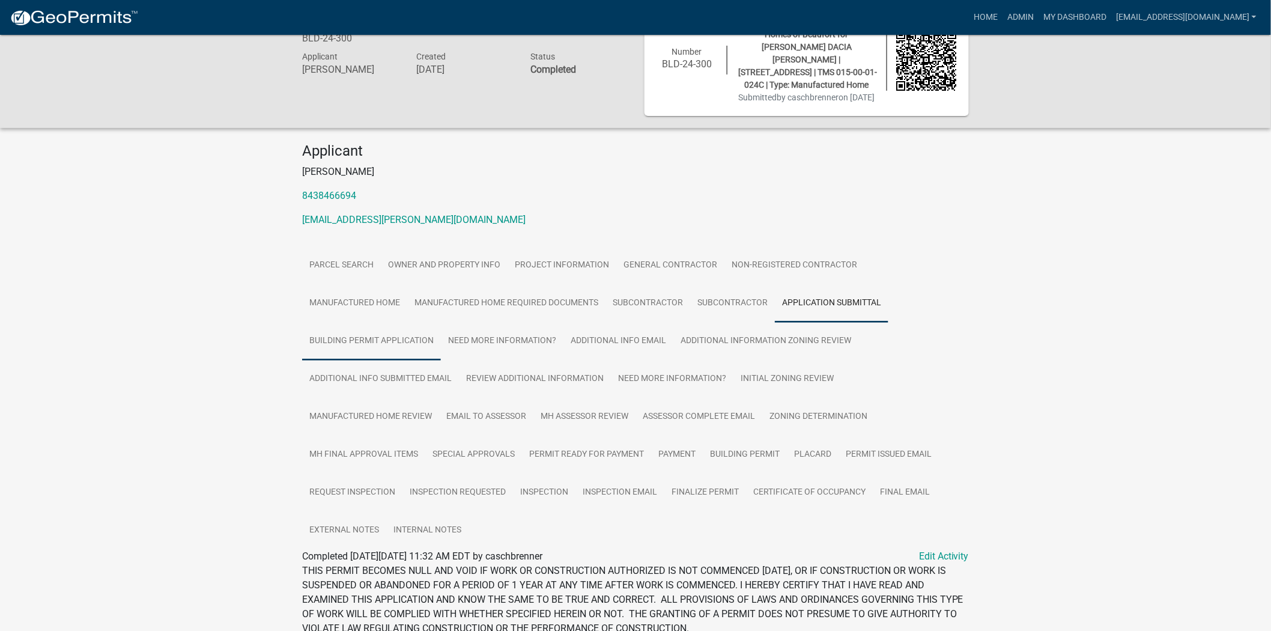
click at [441, 322] on link "Building Permit Application" at bounding box center [371, 341] width 139 height 38
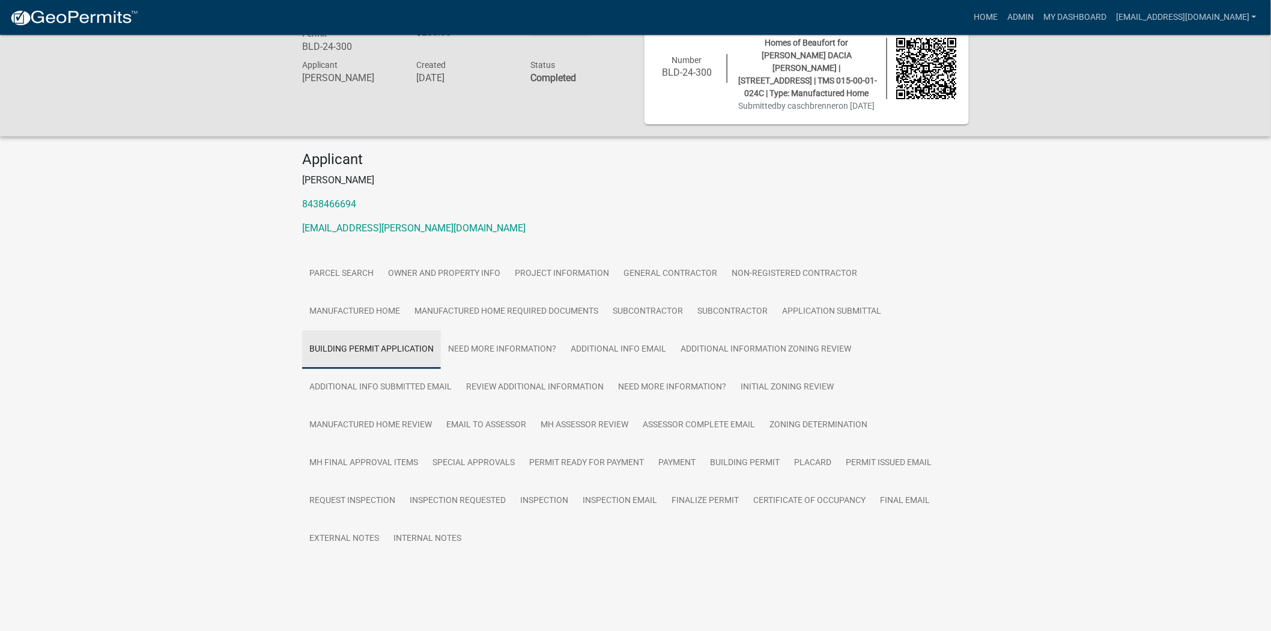
scroll to position [35, 0]
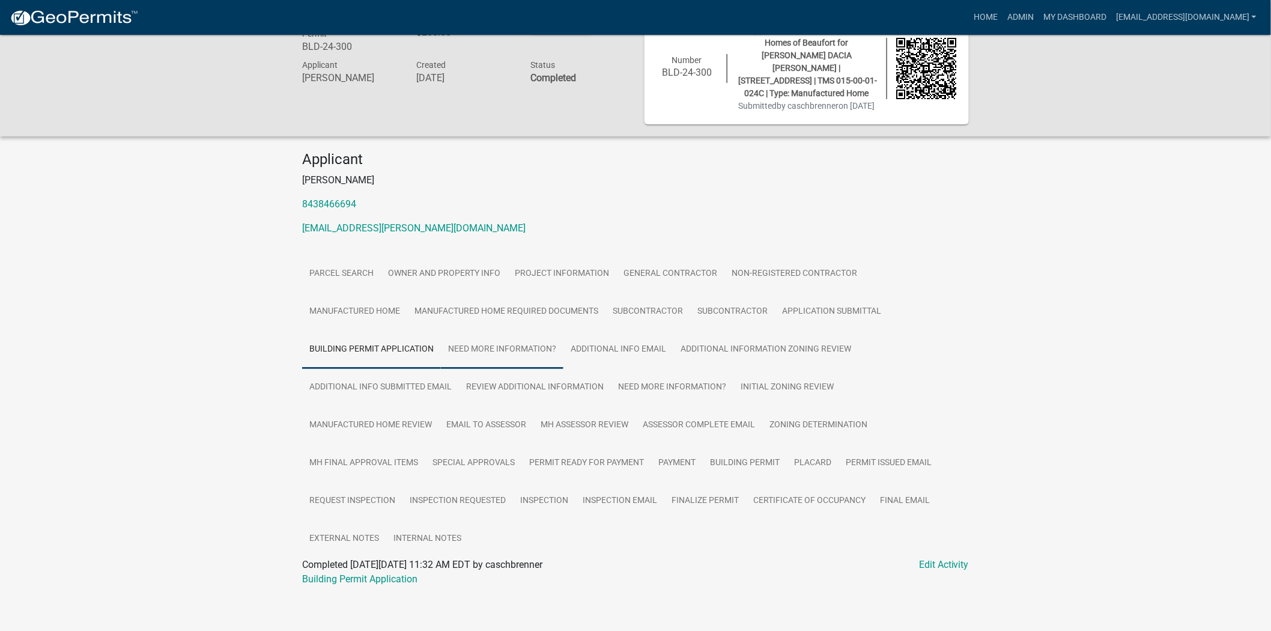
click at [441, 343] on link "Need More Information?" at bounding box center [502, 349] width 123 height 38
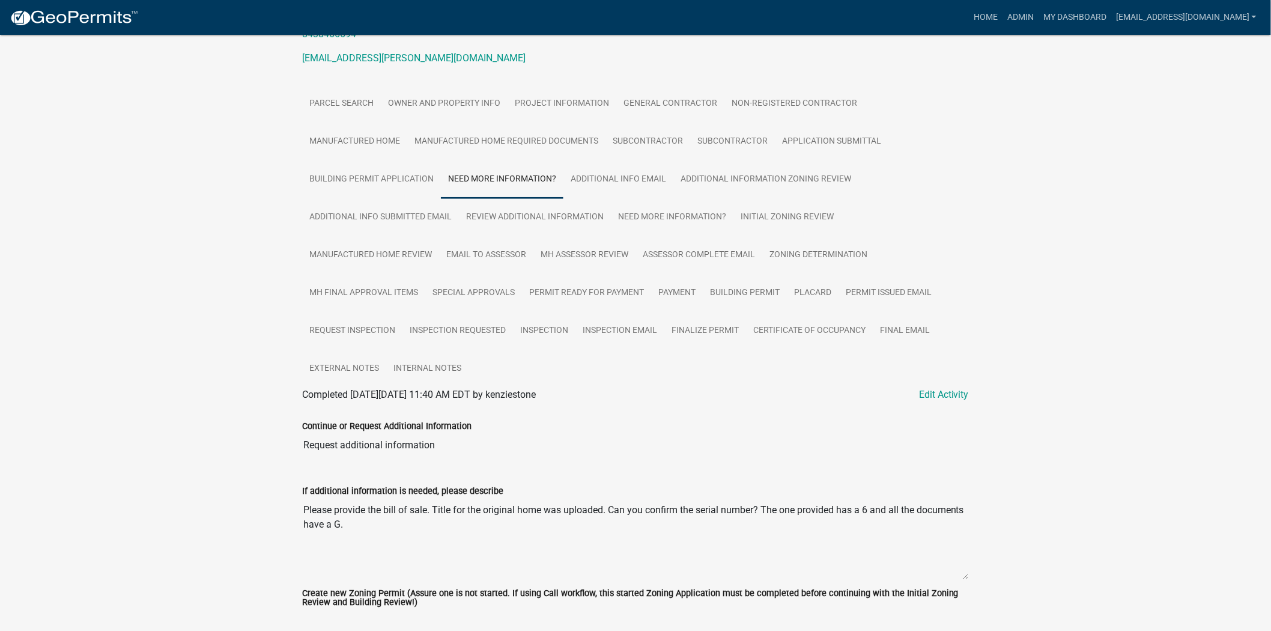
scroll to position [207, 0]
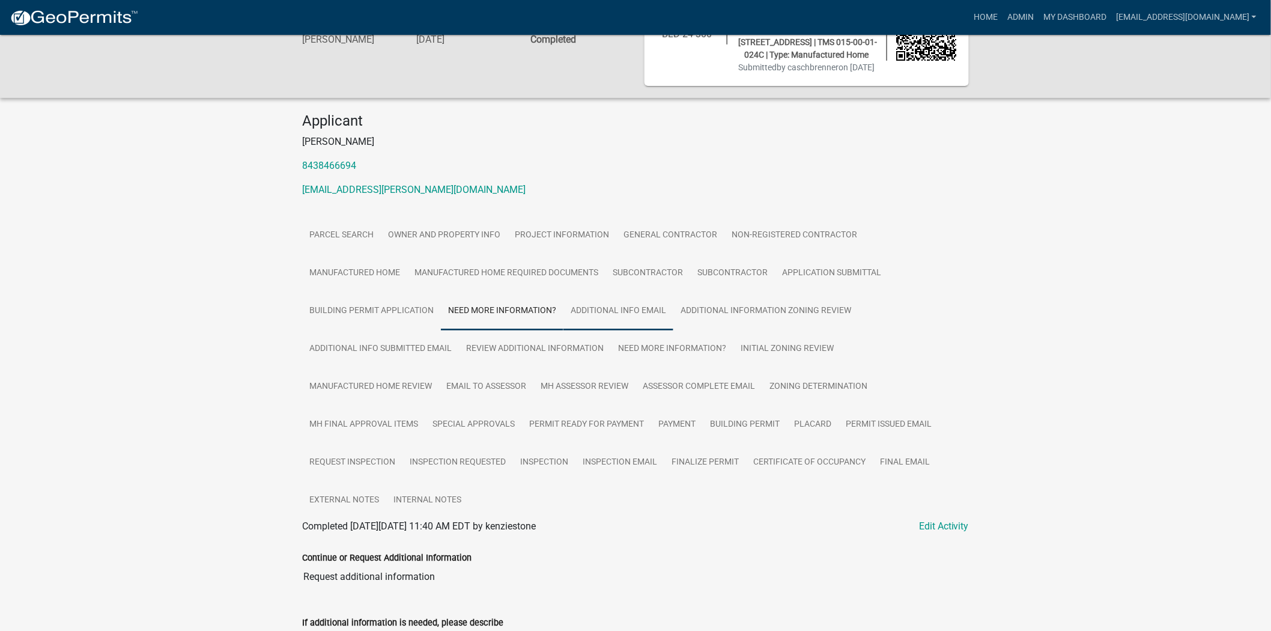
click at [564, 314] on link "Additional info email" at bounding box center [619, 311] width 110 height 38
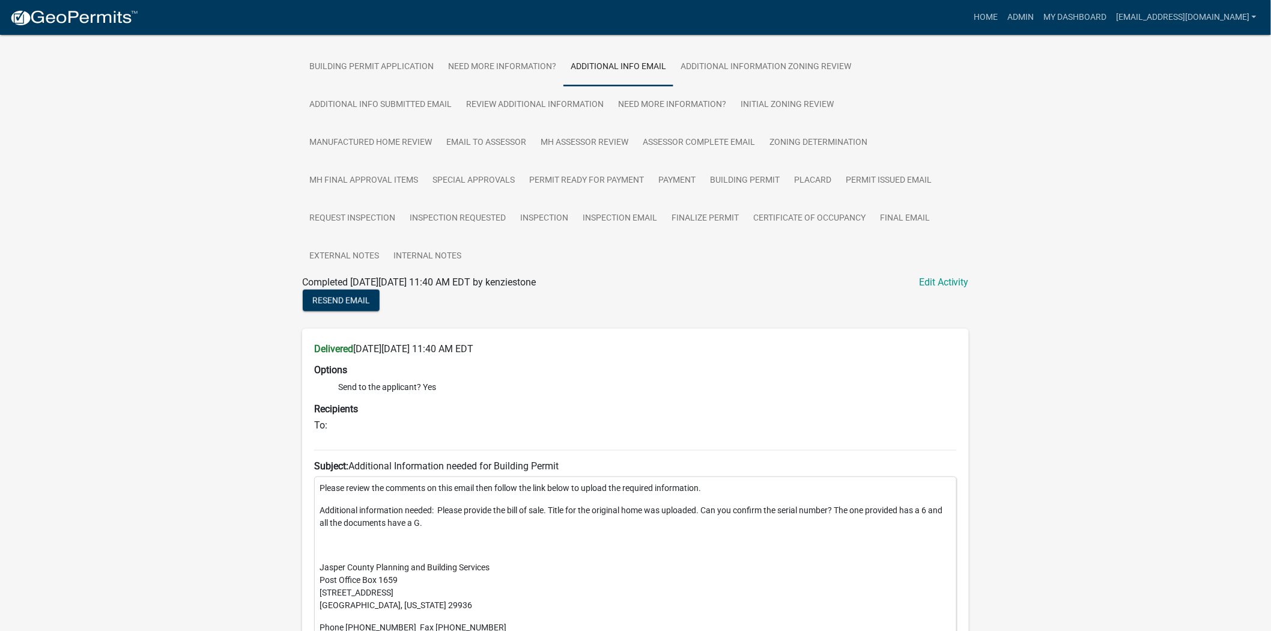
scroll to position [302, 0]
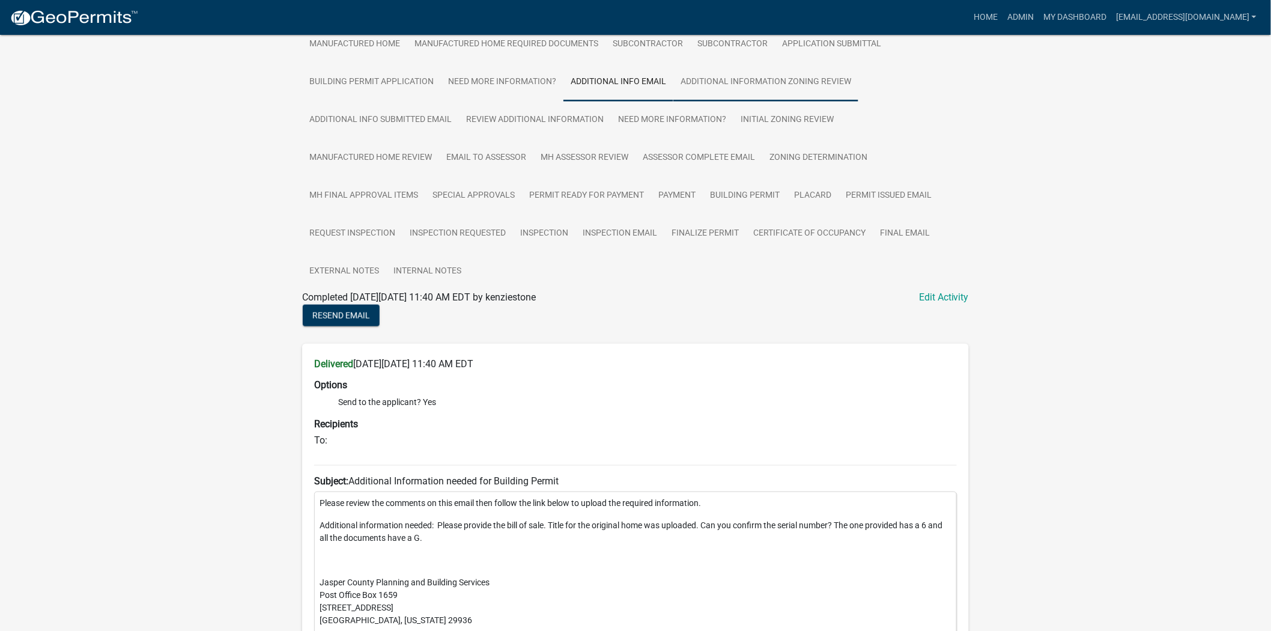
click at [674, 75] on link "Additional Information Zoning Review" at bounding box center [766, 82] width 185 height 38
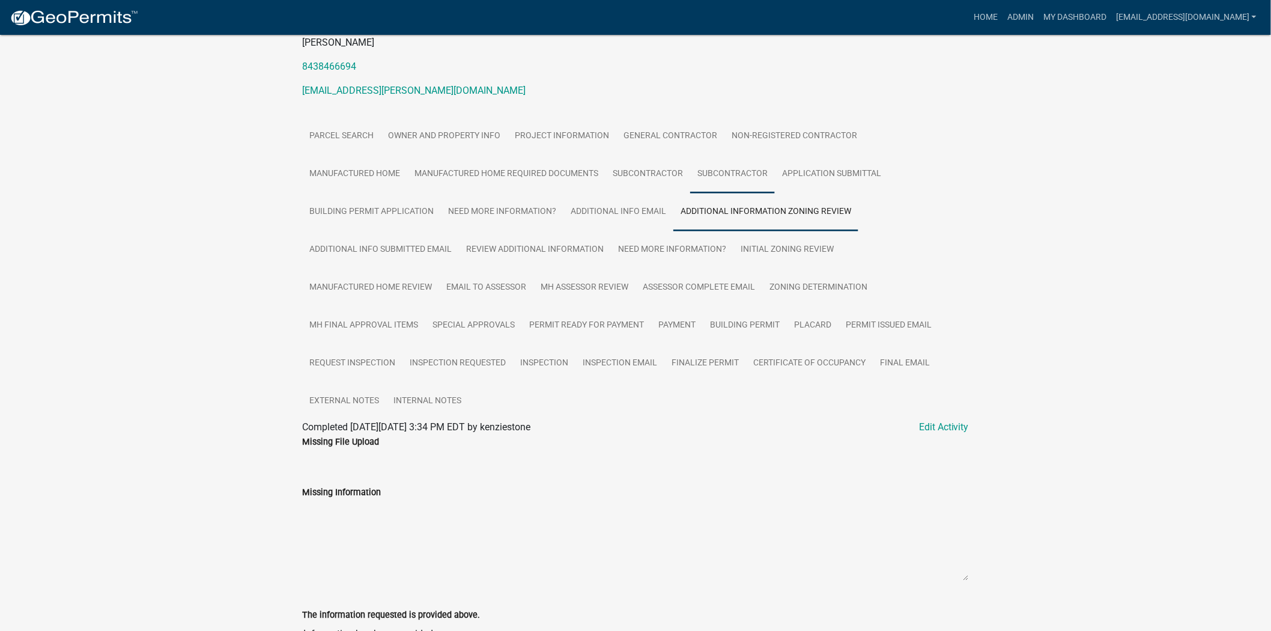
scroll to position [211, 0]
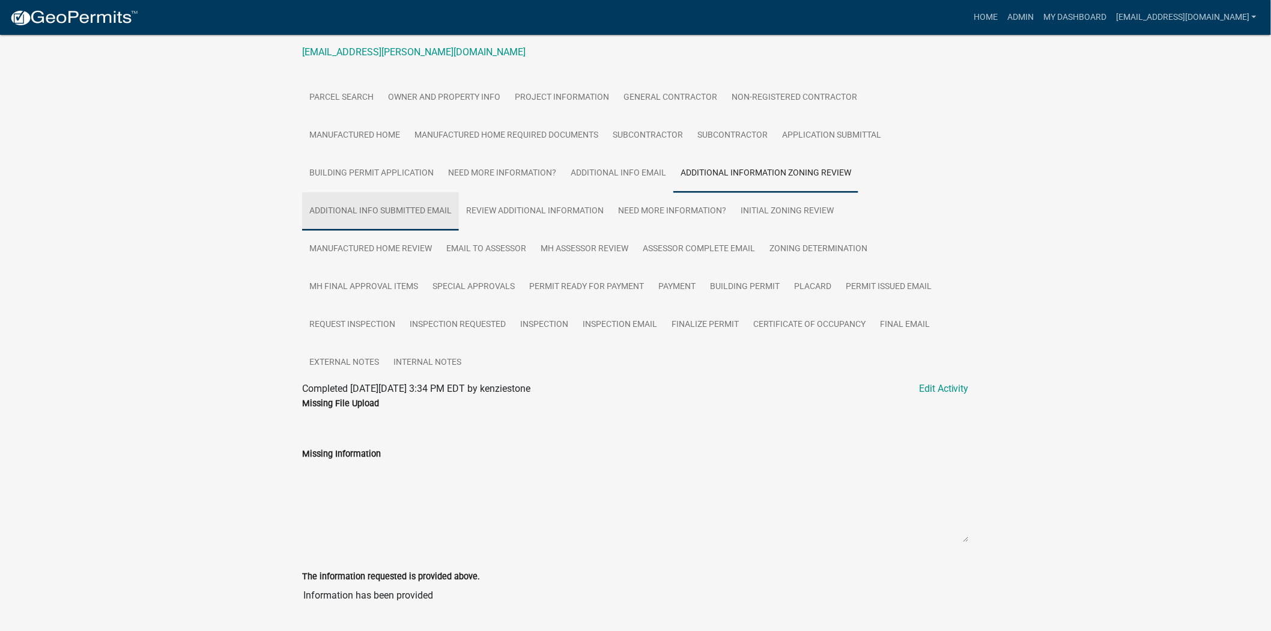
click at [459, 192] on link "Additional Info submitted Email" at bounding box center [380, 211] width 157 height 38
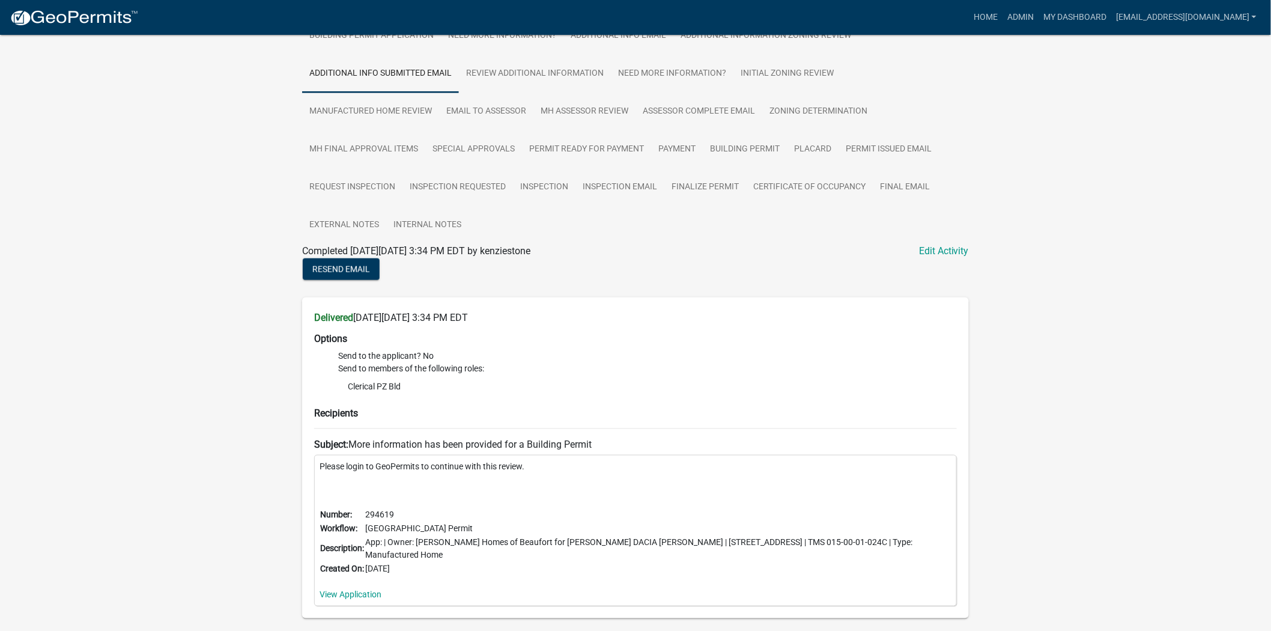
scroll to position [352, 0]
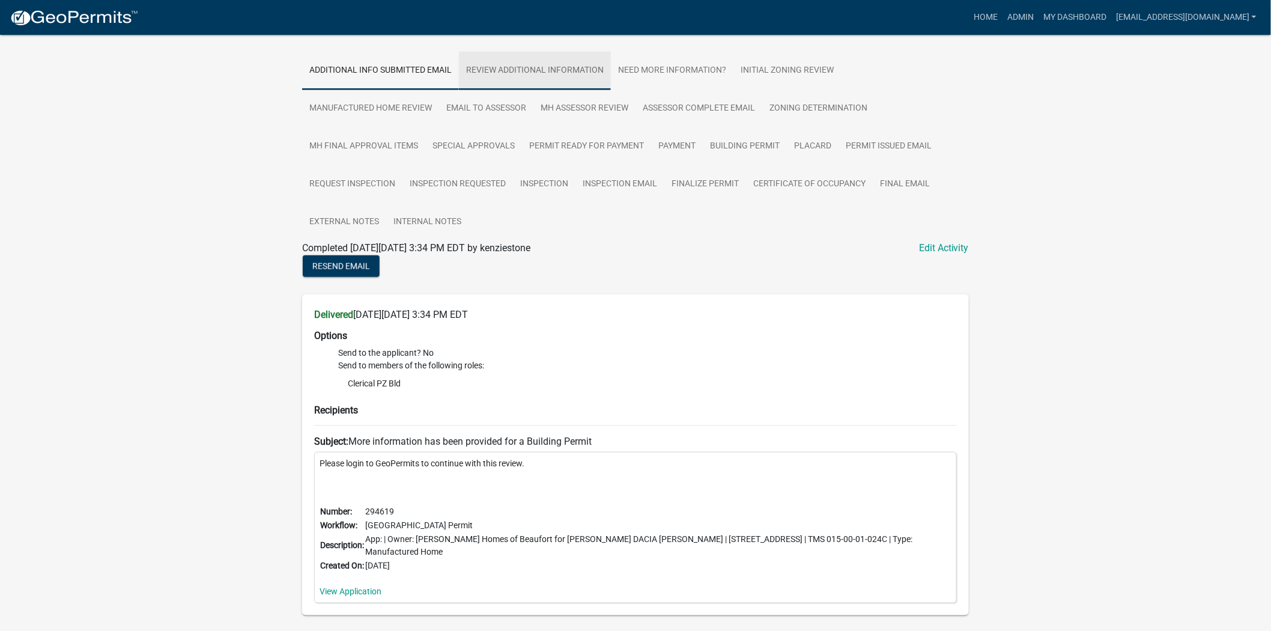
click at [459, 76] on link "Review Additional Information" at bounding box center [535, 71] width 152 height 38
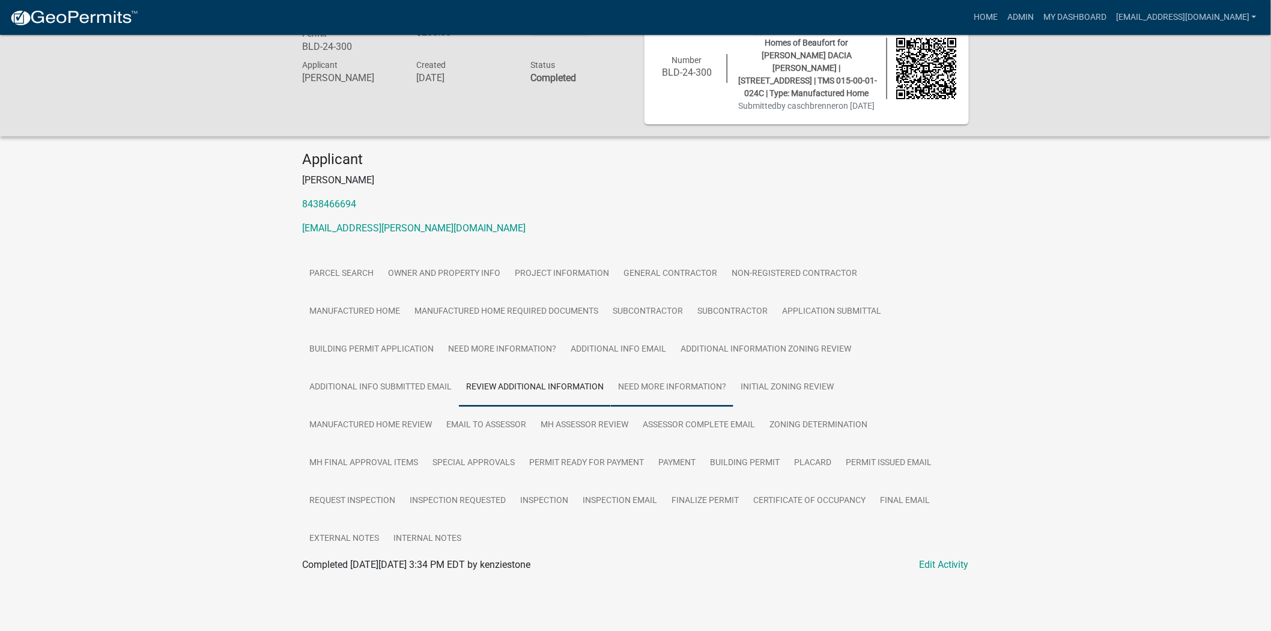
click at [611, 381] on link "Need More Information?" at bounding box center [672, 387] width 123 height 38
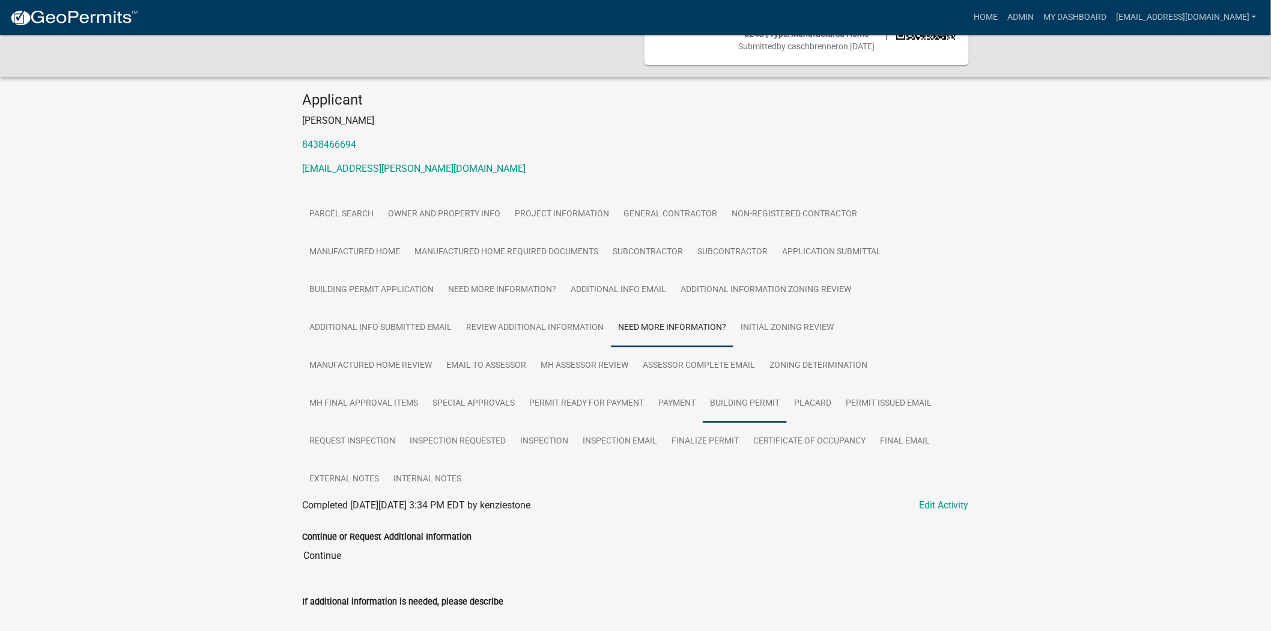
scroll to position [207, 0]
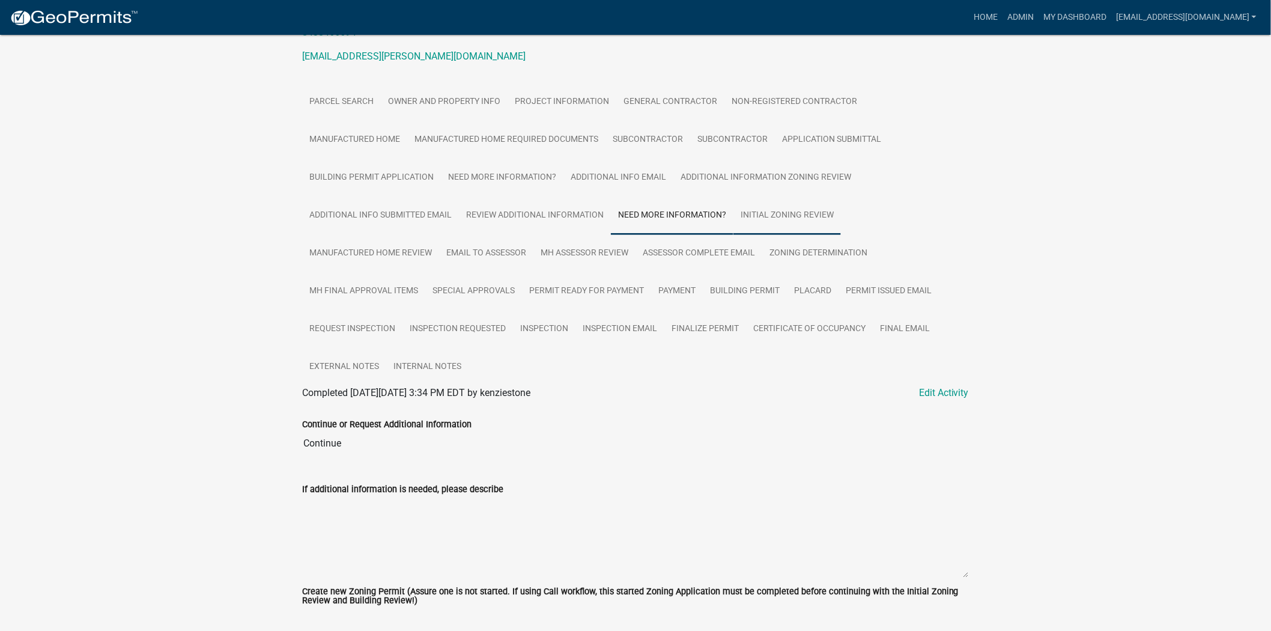
click at [734, 221] on link "Initial Zoning Review" at bounding box center [788, 215] width 108 height 38
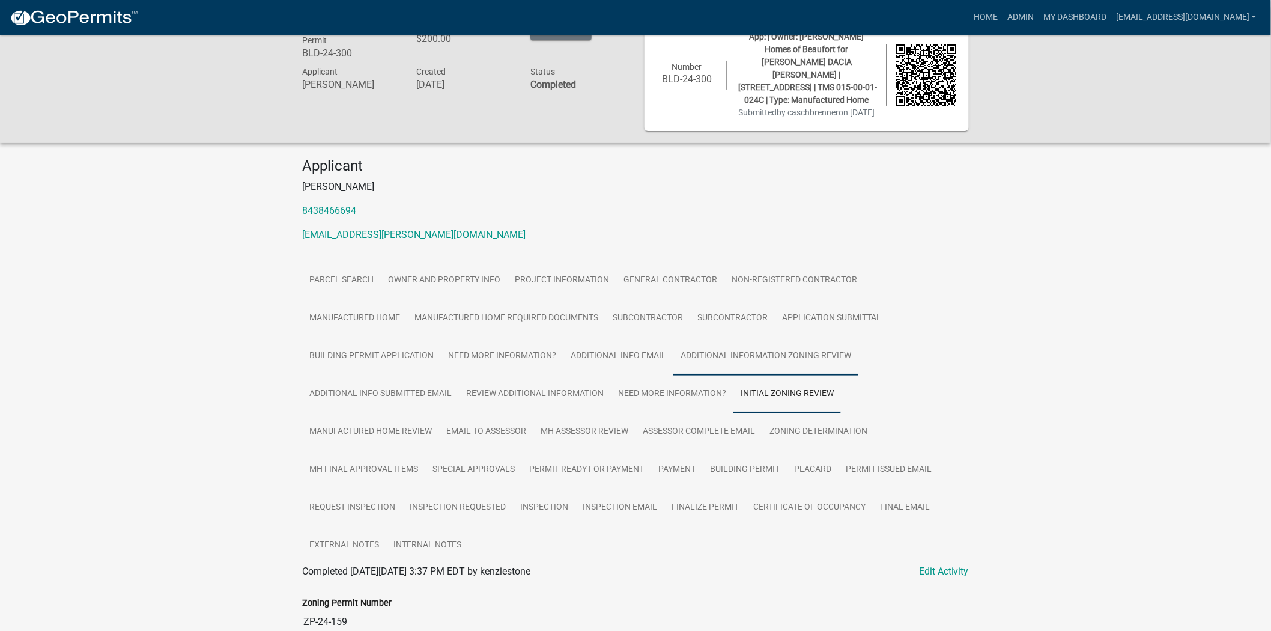
scroll to position [0, 0]
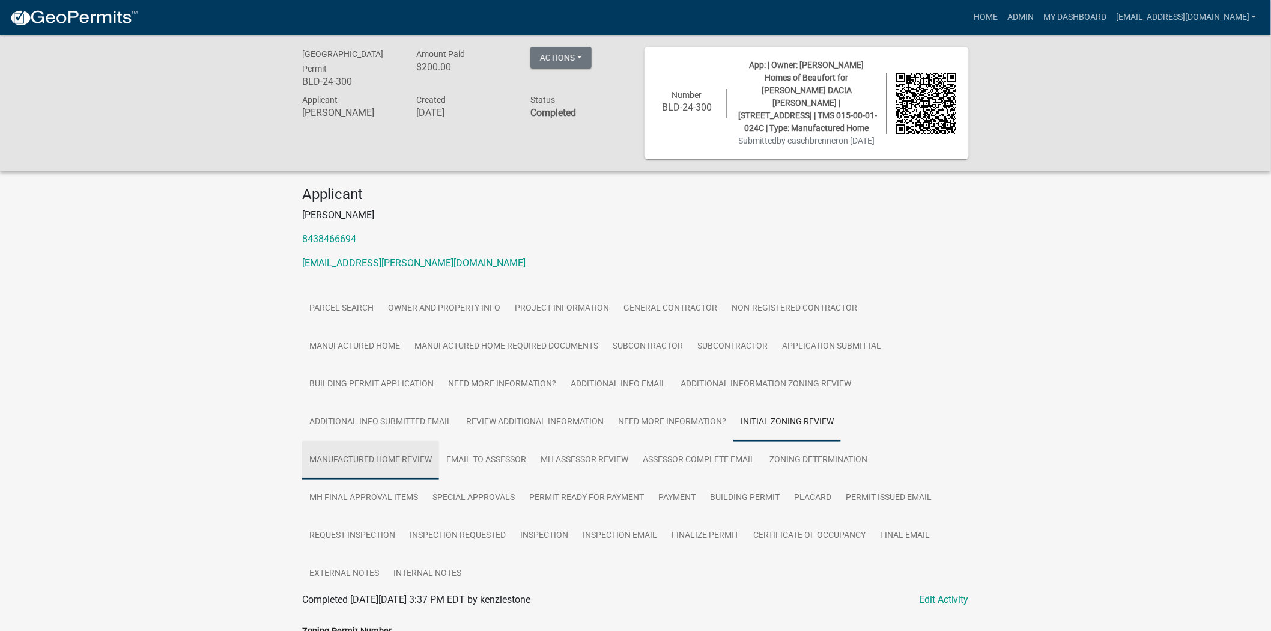
click at [439, 441] on link "Manufactured Home Review" at bounding box center [370, 460] width 137 height 38
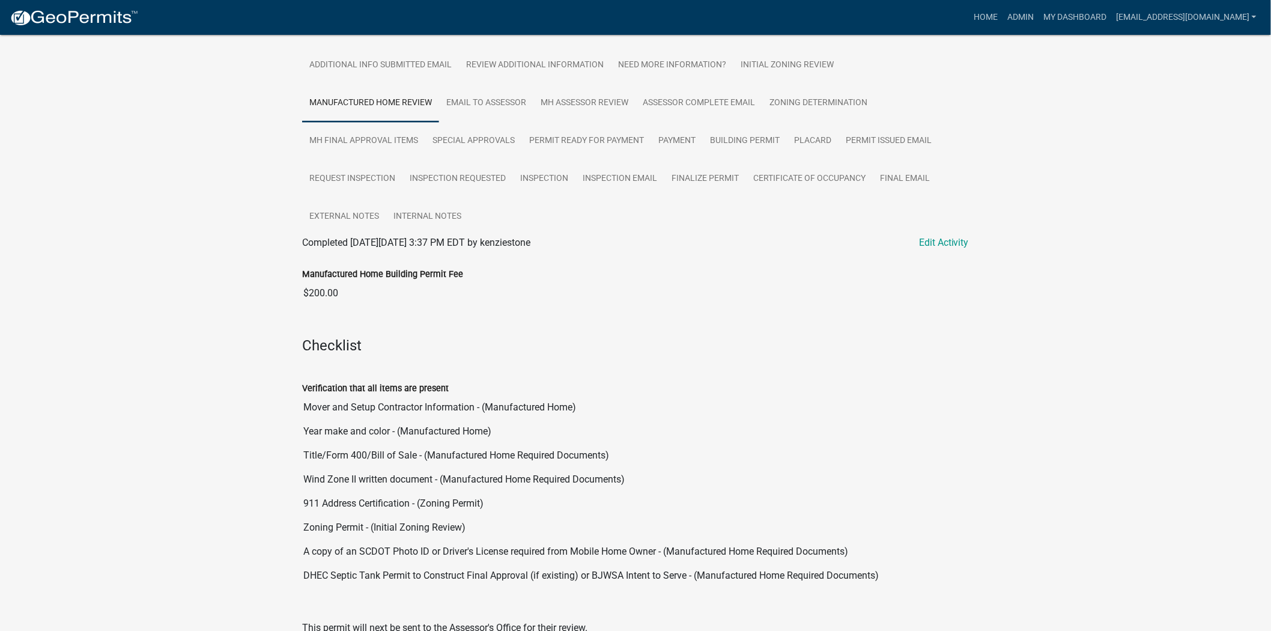
scroll to position [386, 0]
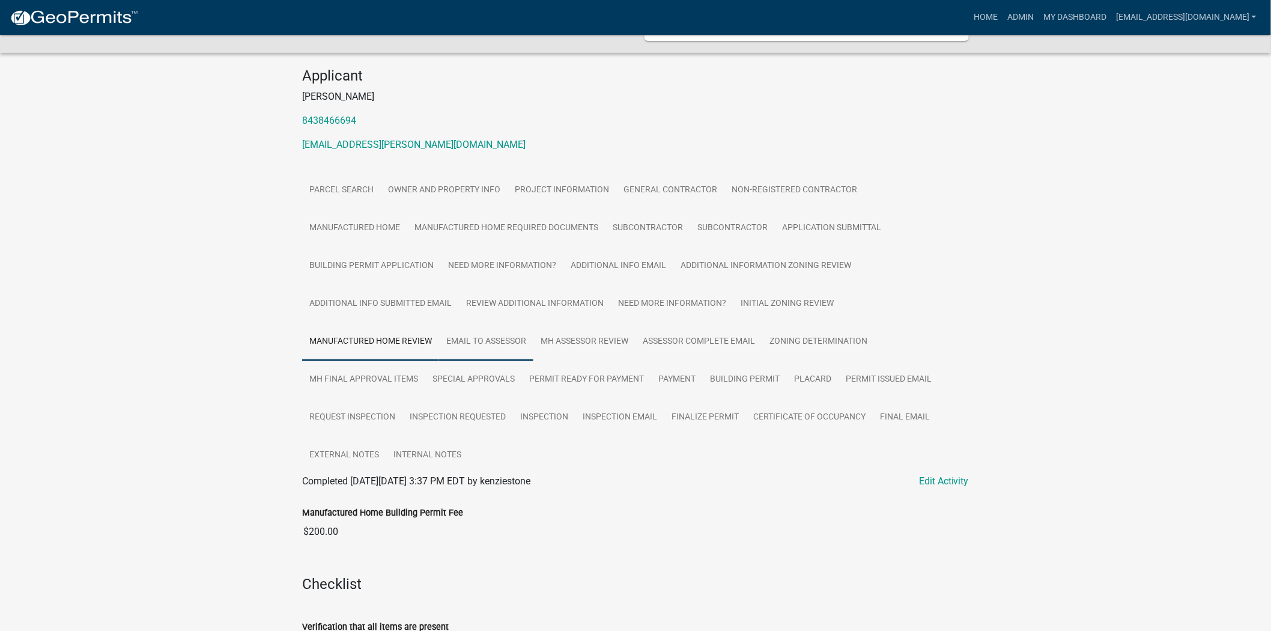
click at [534, 323] on link "Email to Assessor" at bounding box center [486, 342] width 94 height 38
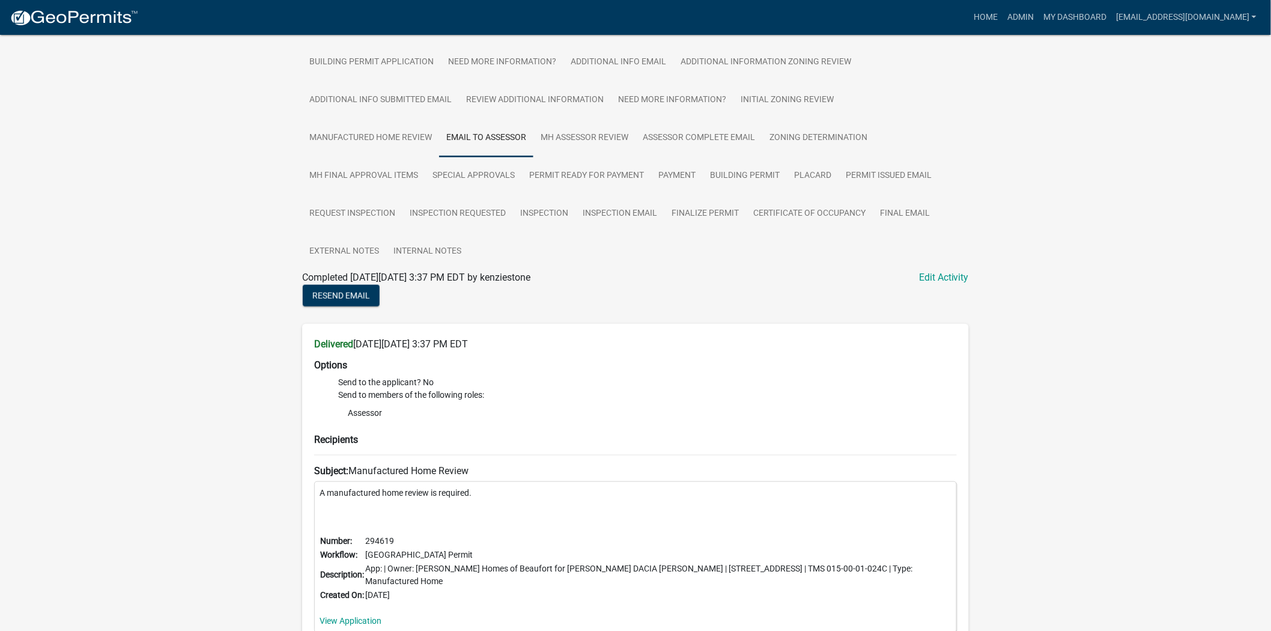
scroll to position [352, 0]
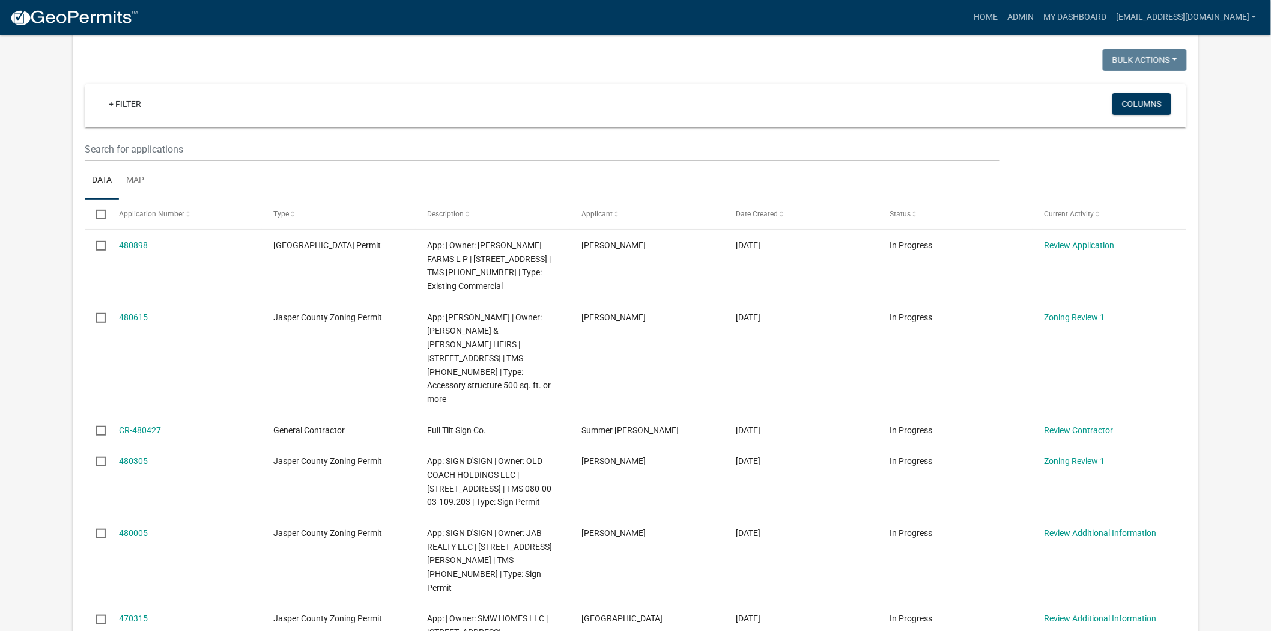
scroll to position [133, 0]
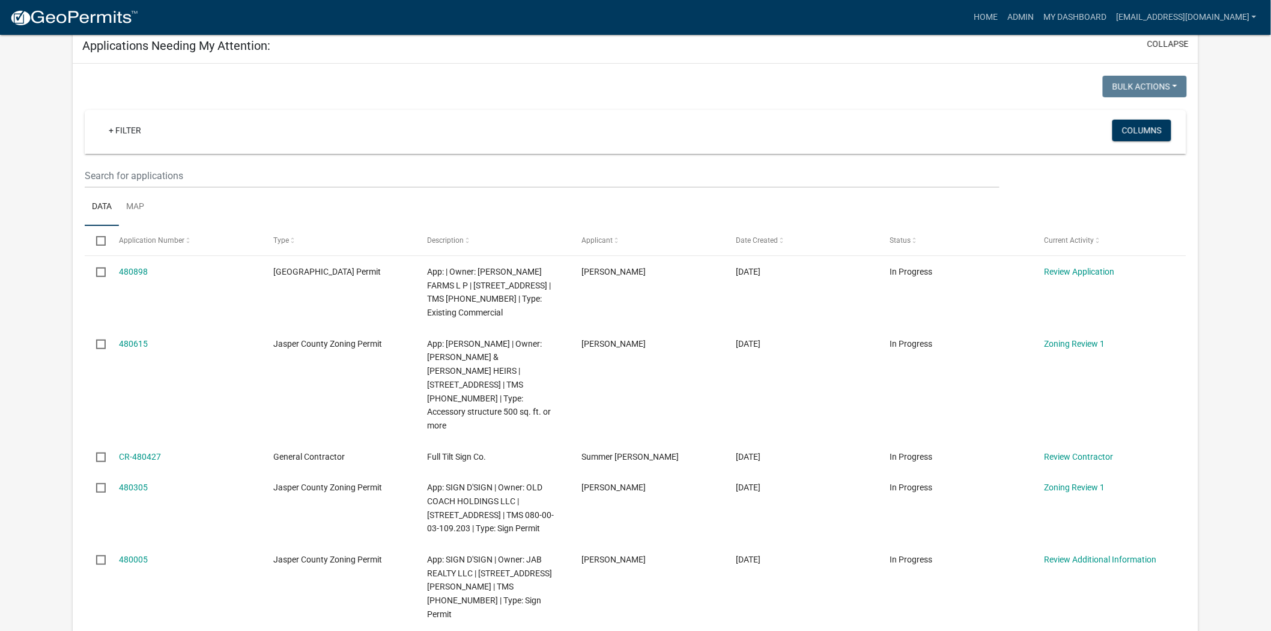
scroll to position [133, 0]
